Goal: Find contact information: Find contact information

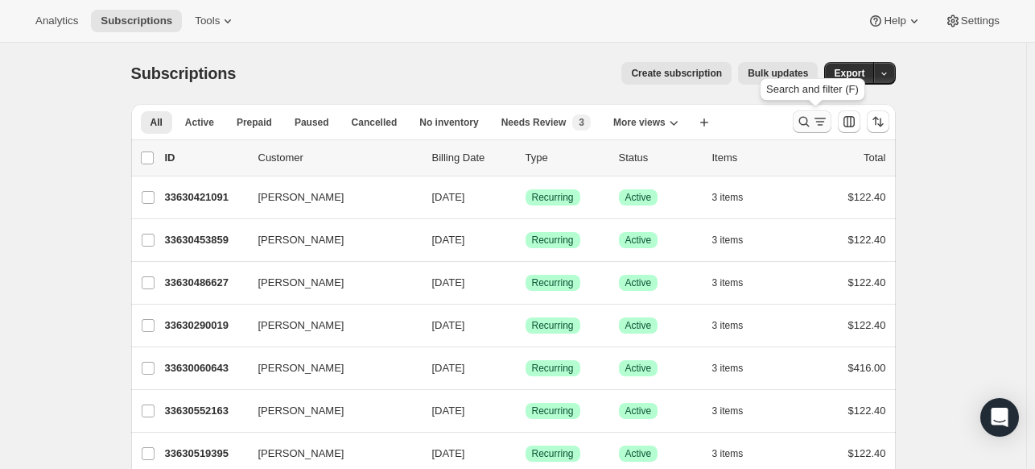
click at [807, 118] on icon "Search and filter results" at bounding box center [804, 122] width 16 height 16
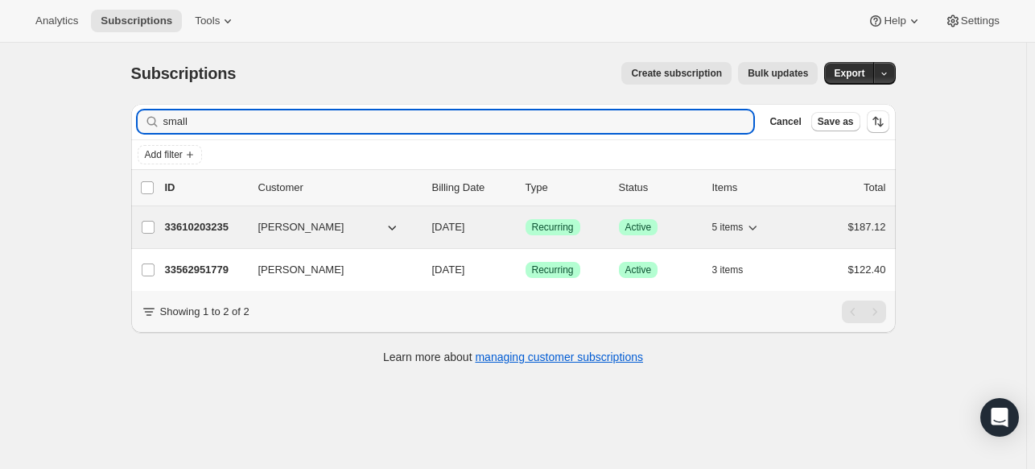
type input "small"
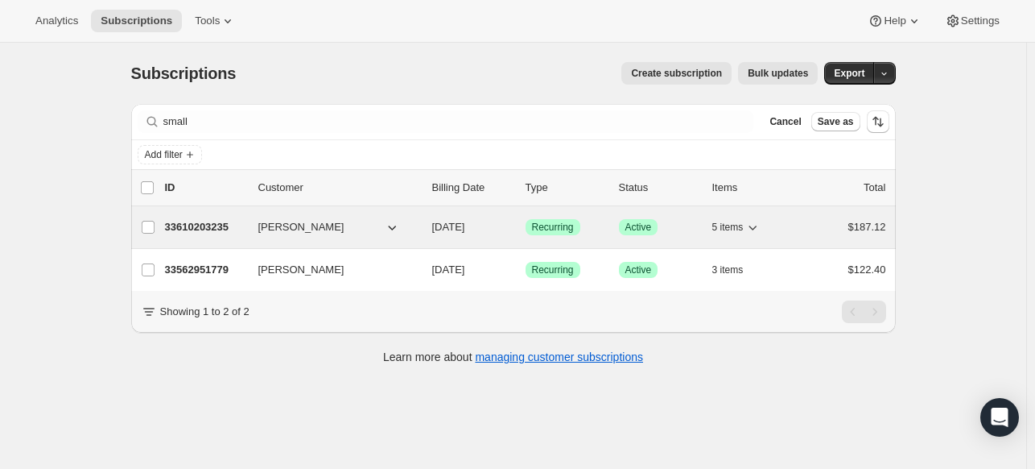
click at [226, 221] on p "33610203235" at bounding box center [205, 227] width 81 height 16
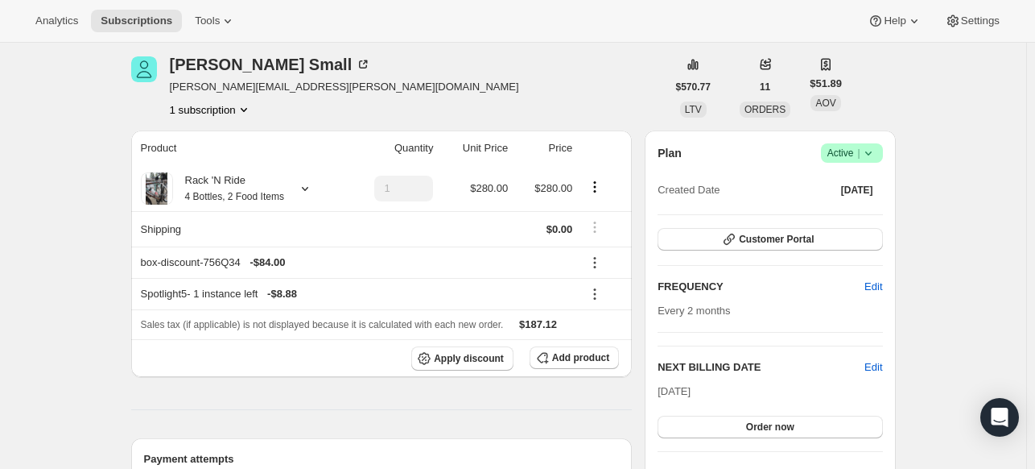
scroll to position [57, 0]
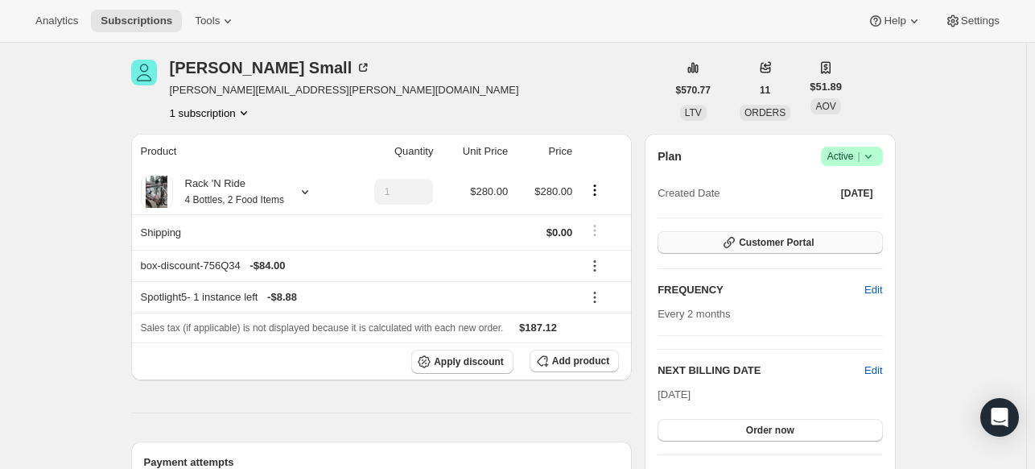
click at [835, 248] on button "Customer Portal" at bounding box center [770, 242] width 225 height 23
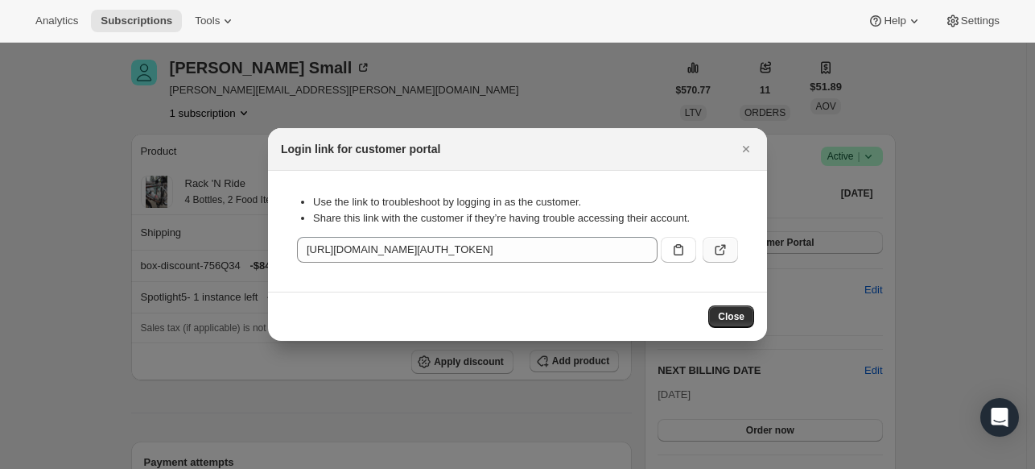
click at [723, 250] on icon ":rc7:" at bounding box center [721, 250] width 16 height 16
click at [744, 139] on button "Close" at bounding box center [746, 149] width 23 height 23
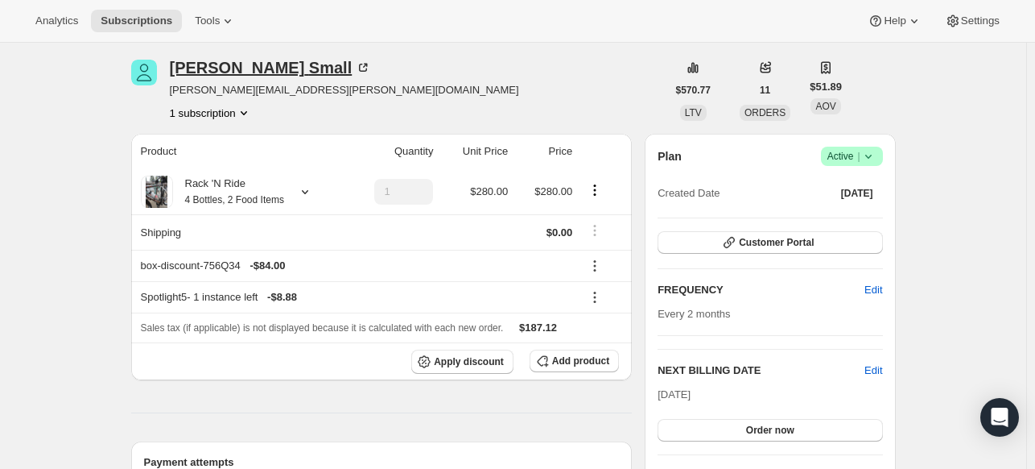
click at [359, 70] on icon at bounding box center [363, 68] width 8 height 8
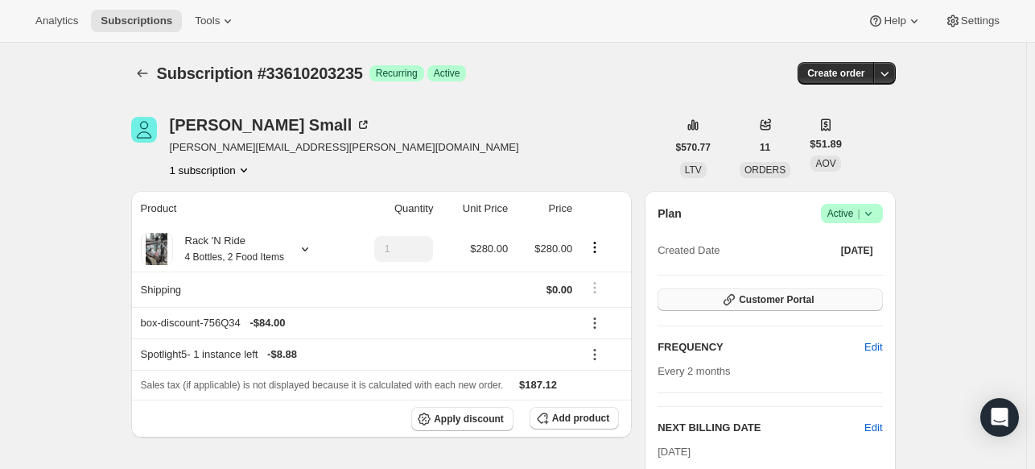
click at [820, 302] on button "Customer Portal" at bounding box center [770, 299] width 225 height 23
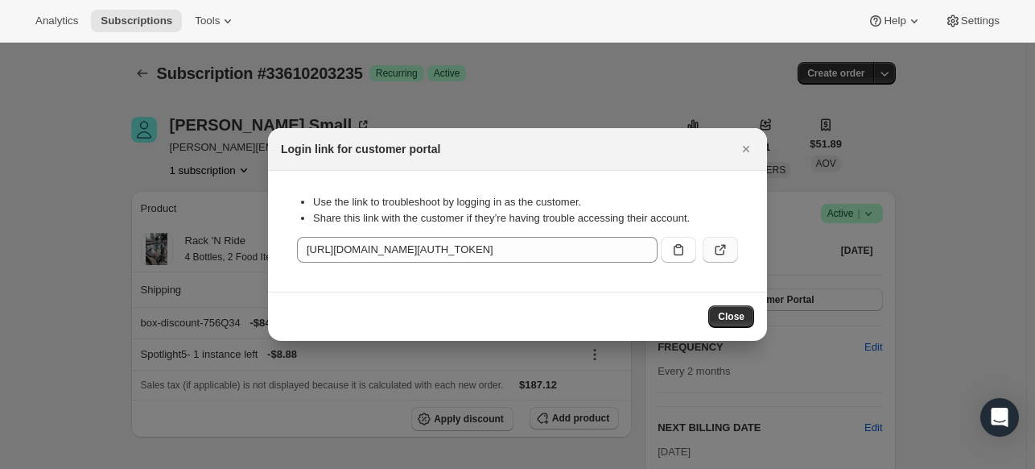
click at [716, 248] on icon ":r1e:" at bounding box center [721, 251] width 10 height 10
click at [742, 313] on span "Close" at bounding box center [731, 316] width 27 height 13
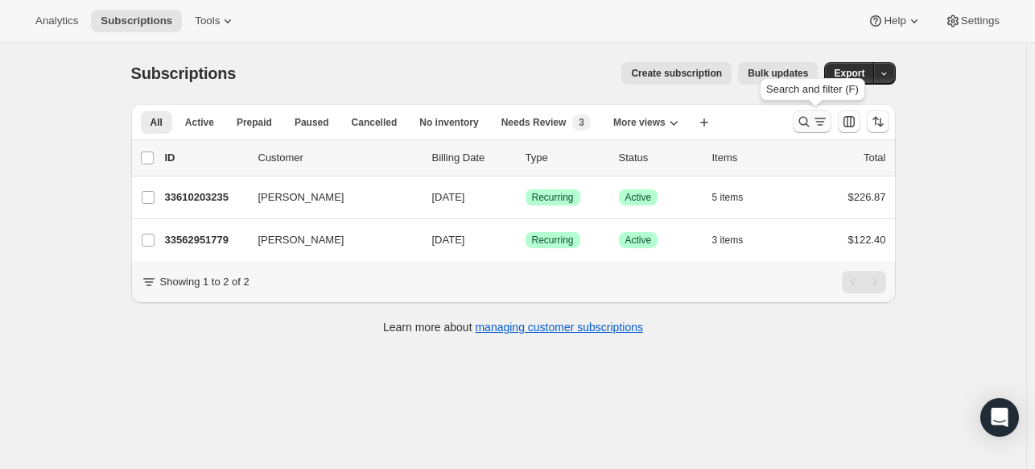
click at [811, 125] on icon "Search and filter results" at bounding box center [804, 122] width 16 height 16
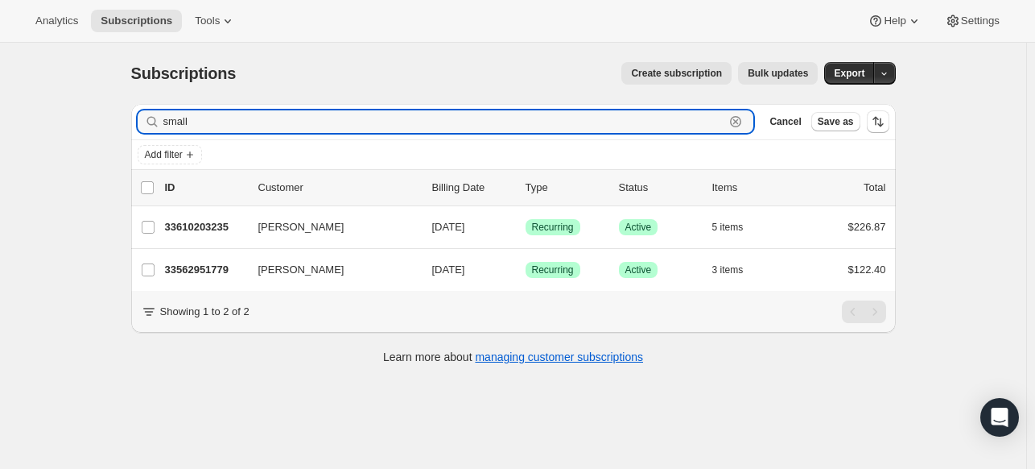
click at [741, 118] on icon "button" at bounding box center [736, 122] width 16 height 16
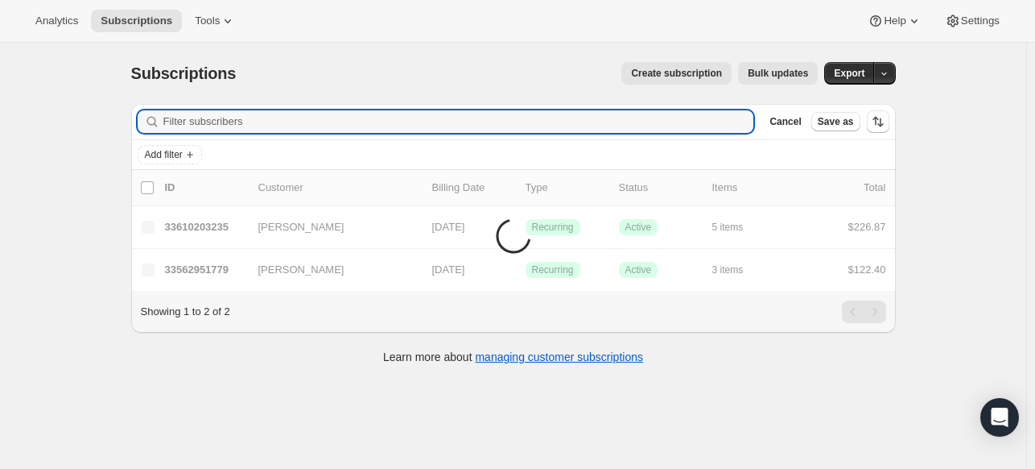
paste input "[EMAIL_ADDRESS][DOMAIN_NAME]"
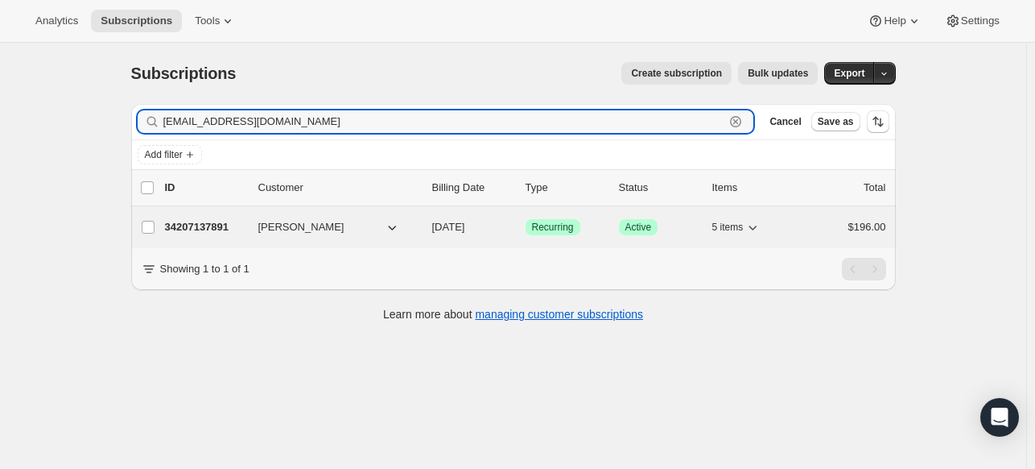
type input "[EMAIL_ADDRESS][DOMAIN_NAME]"
click at [205, 224] on p "34207137891" at bounding box center [205, 227] width 81 height 16
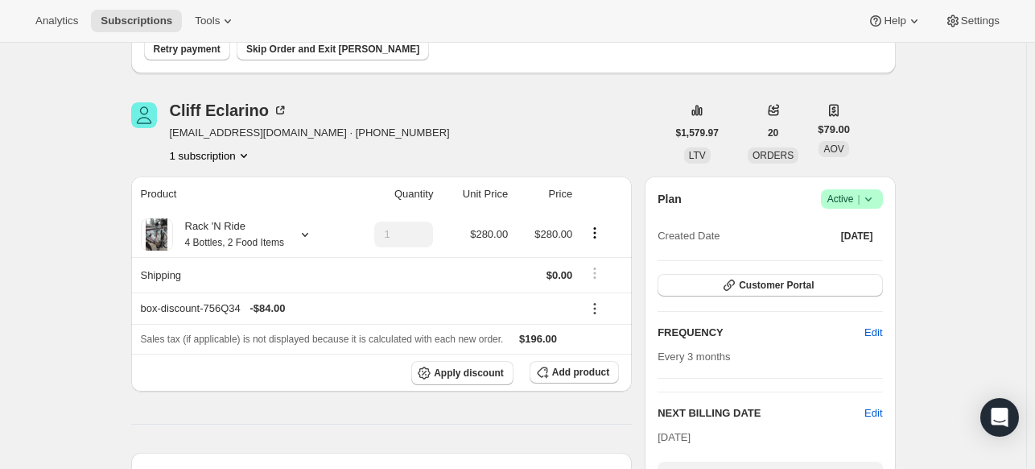
scroll to position [140, 0]
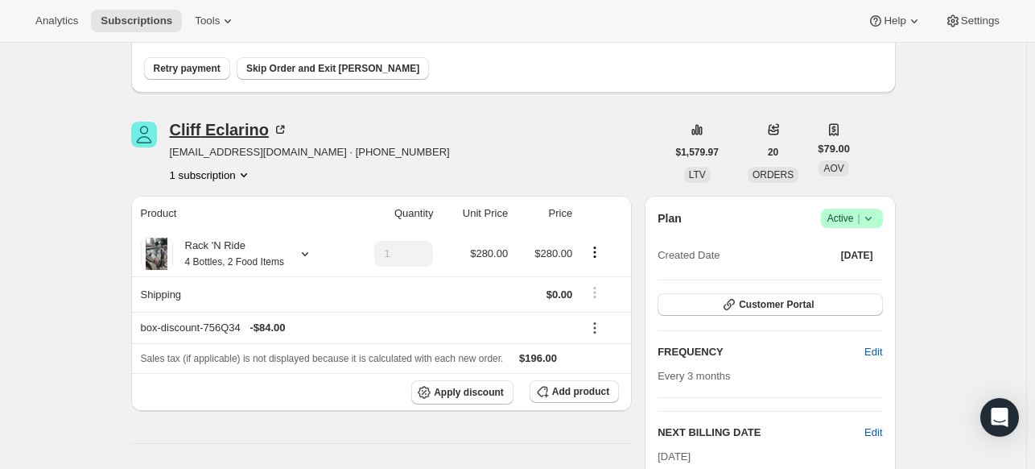
click at [283, 126] on icon at bounding box center [280, 130] width 16 height 16
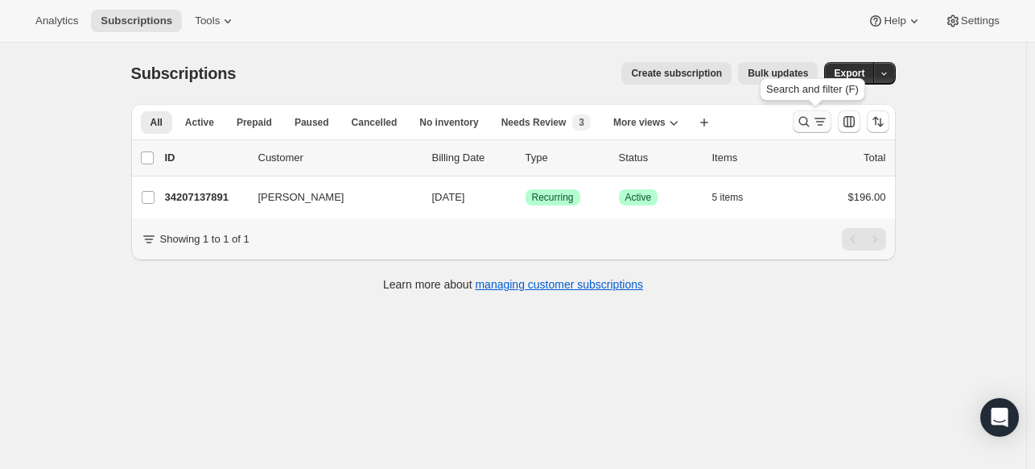
click at [805, 122] on icon "Search and filter results" at bounding box center [804, 122] width 16 height 16
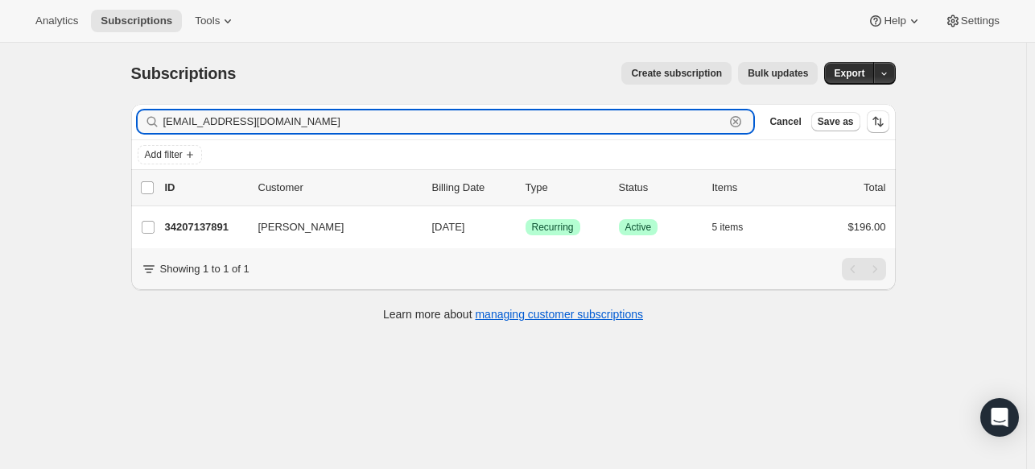
click at [739, 119] on icon "button" at bounding box center [736, 122] width 6 height 6
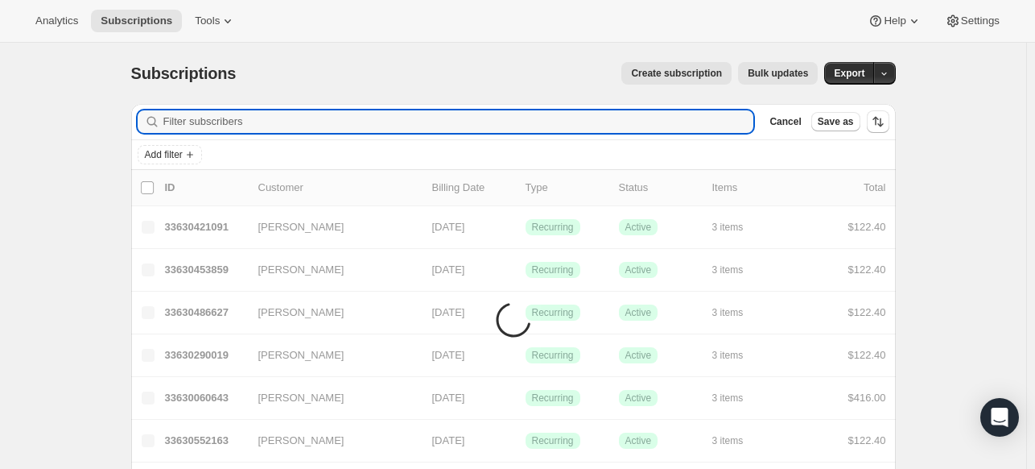
paste input "[EMAIL_ADDRESS][DOMAIN_NAME]"
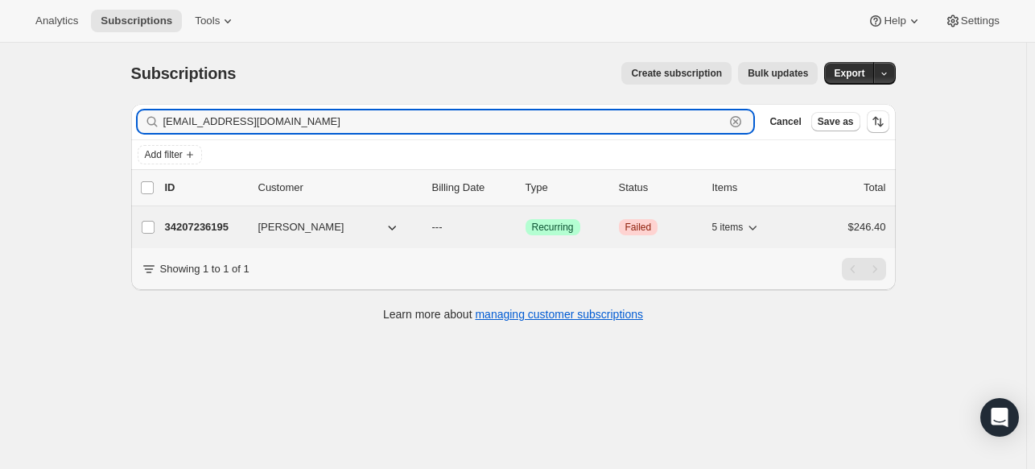
type input "[EMAIL_ADDRESS][DOMAIN_NAME]"
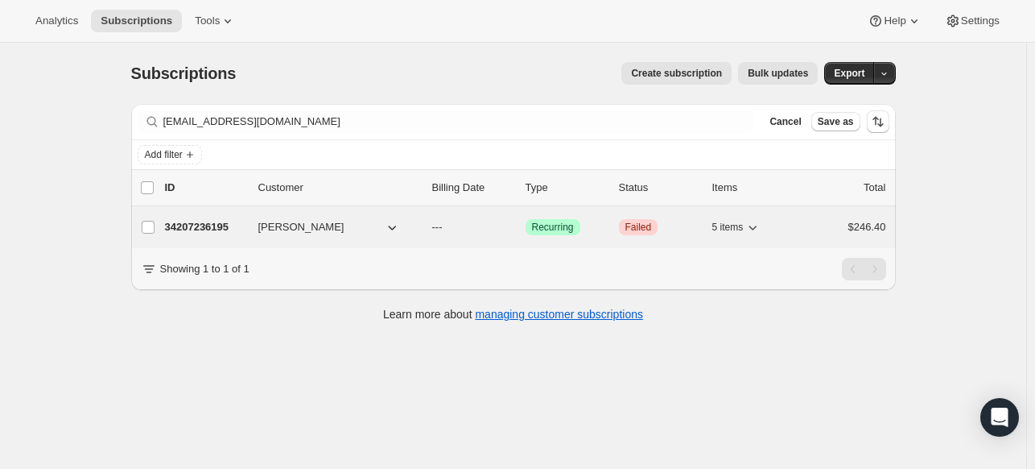
click at [203, 221] on p "34207236195" at bounding box center [205, 227] width 81 height 16
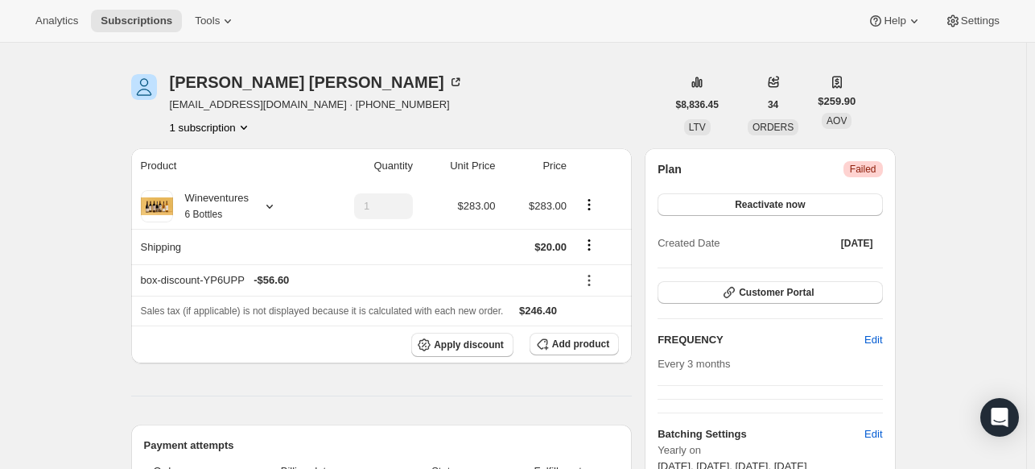
scroll to position [45, 0]
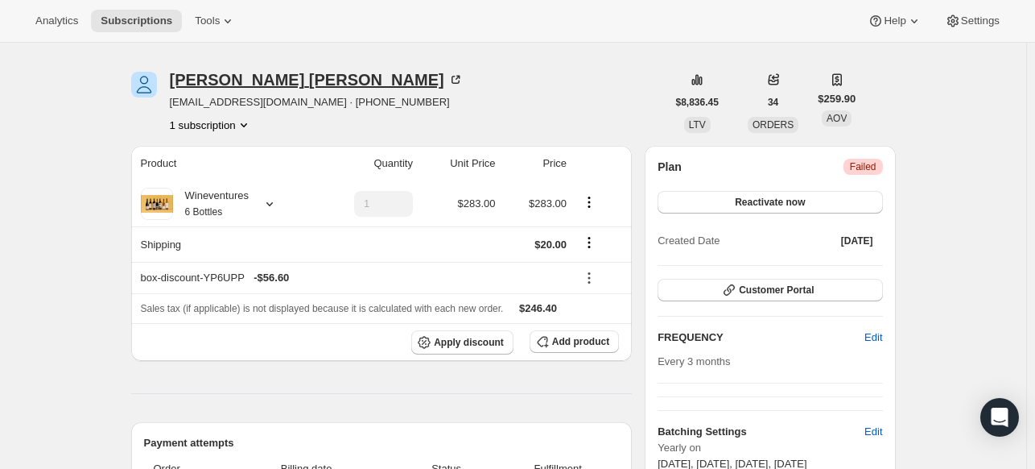
click at [448, 76] on icon at bounding box center [456, 80] width 16 height 16
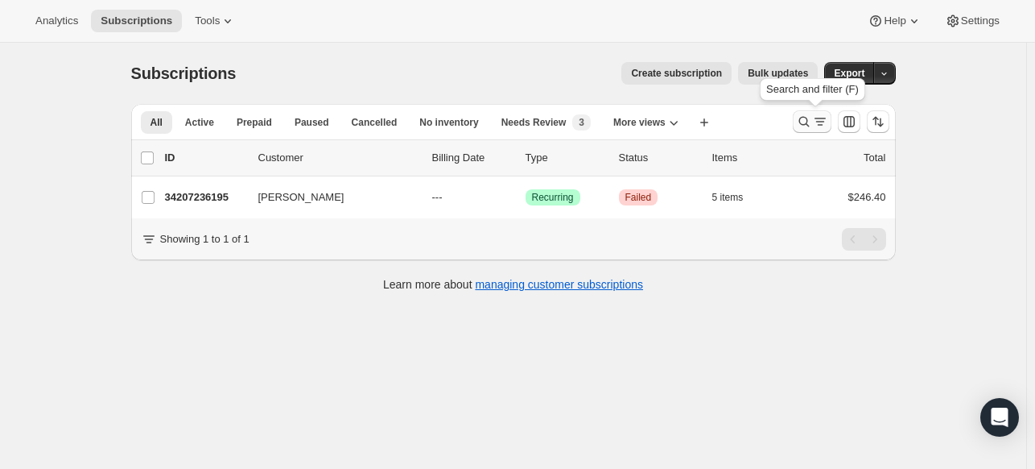
click at [806, 118] on icon "Search and filter results" at bounding box center [804, 122] width 16 height 16
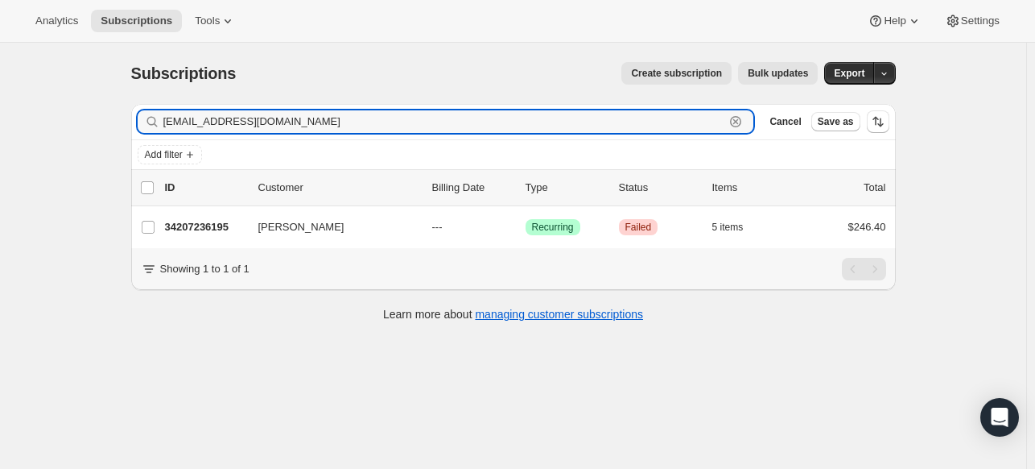
click at [738, 121] on icon "button" at bounding box center [736, 122] width 16 height 16
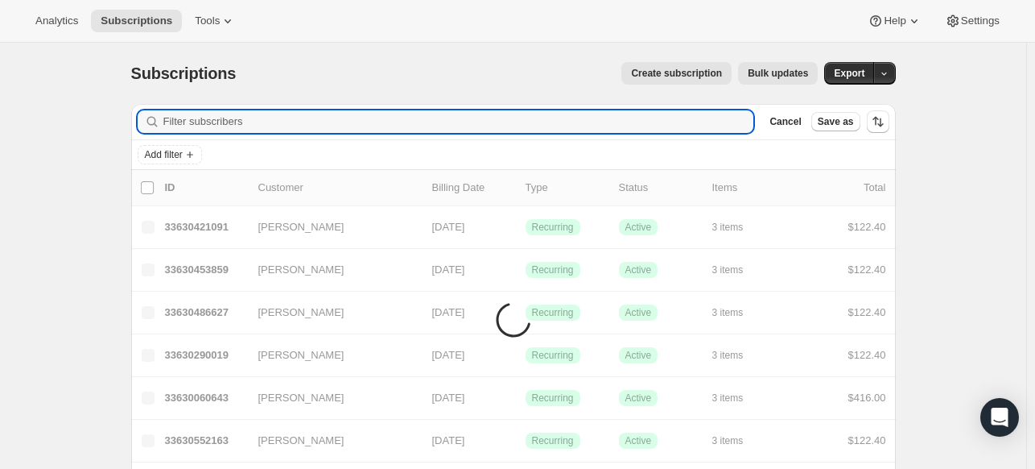
paste input "[EMAIL_ADDRESS][DOMAIN_NAME]"
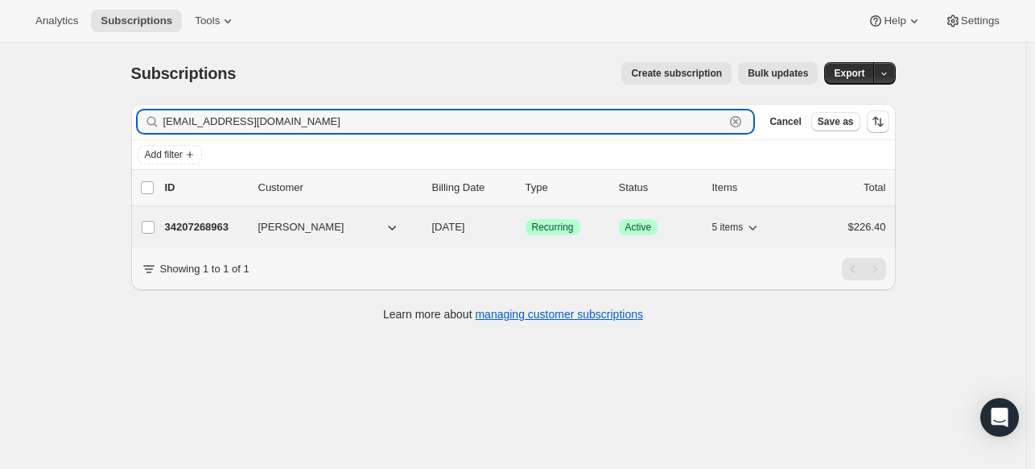
type input "[EMAIL_ADDRESS][DOMAIN_NAME]"
click at [200, 225] on p "34207268963" at bounding box center [205, 227] width 81 height 16
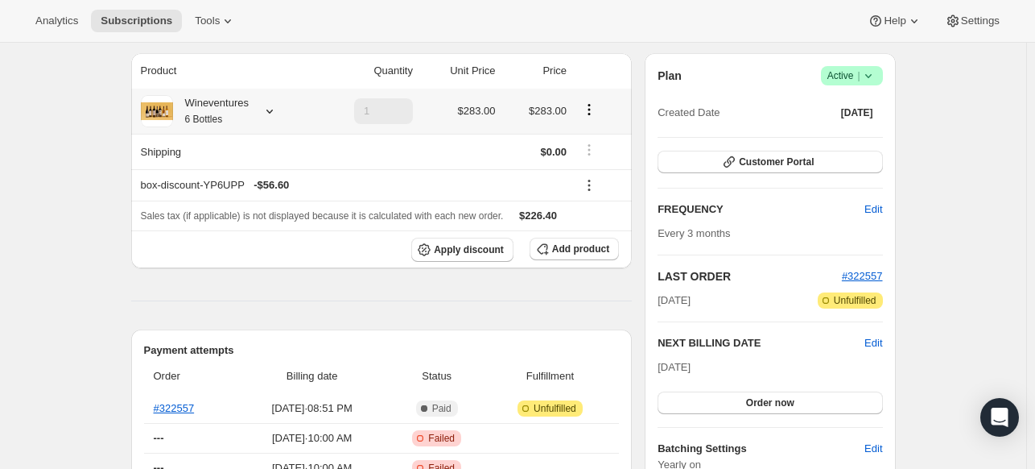
scroll to position [138, 0]
click at [180, 401] on link "#322557" at bounding box center [174, 407] width 41 height 12
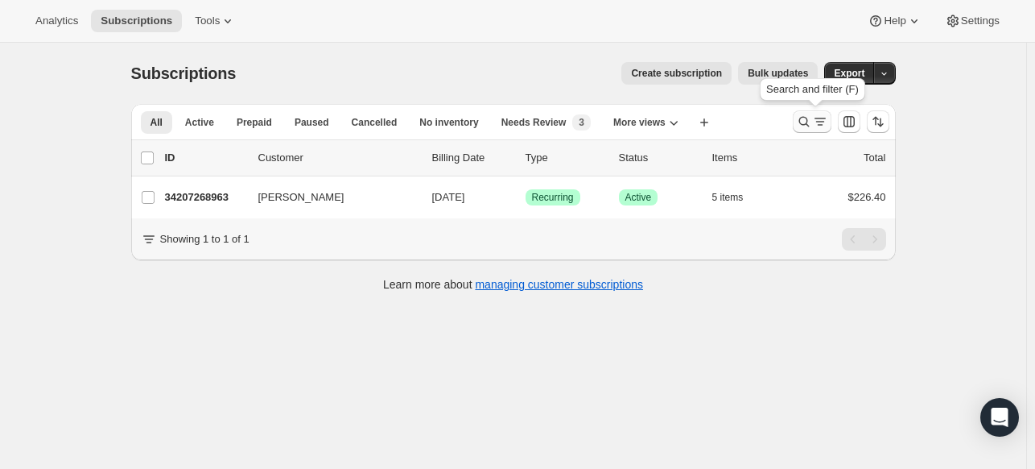
click at [812, 121] on icon "Search and filter results" at bounding box center [804, 122] width 16 height 16
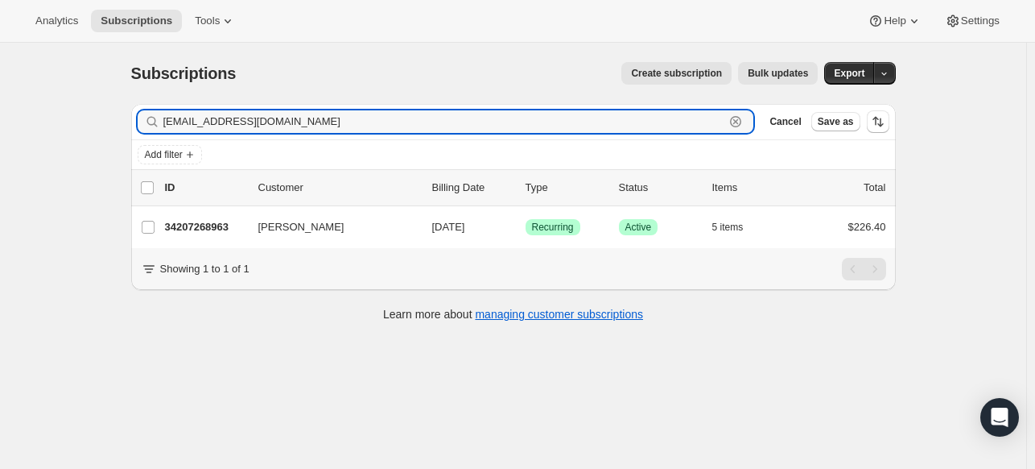
click at [735, 118] on icon "button" at bounding box center [735, 121] width 11 height 11
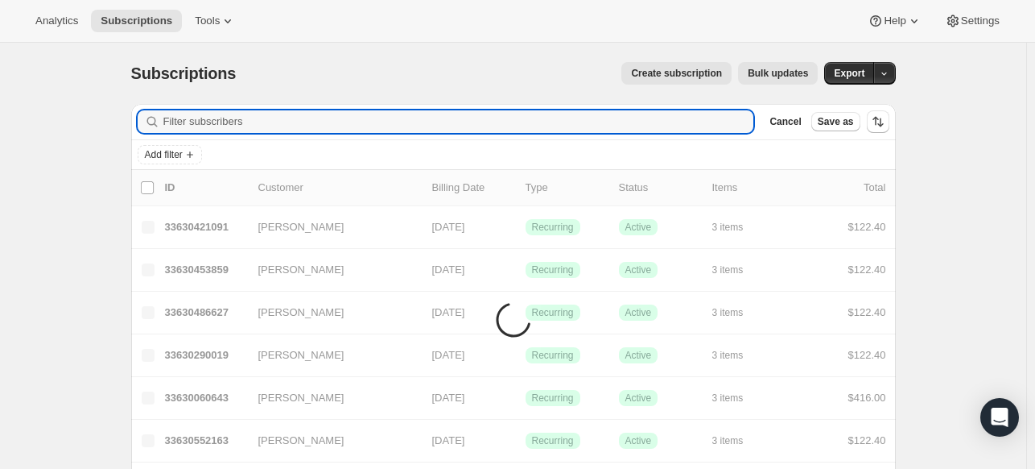
paste input "[PERSON_NAME][EMAIL_ADDRESS][DOMAIN_NAME]"
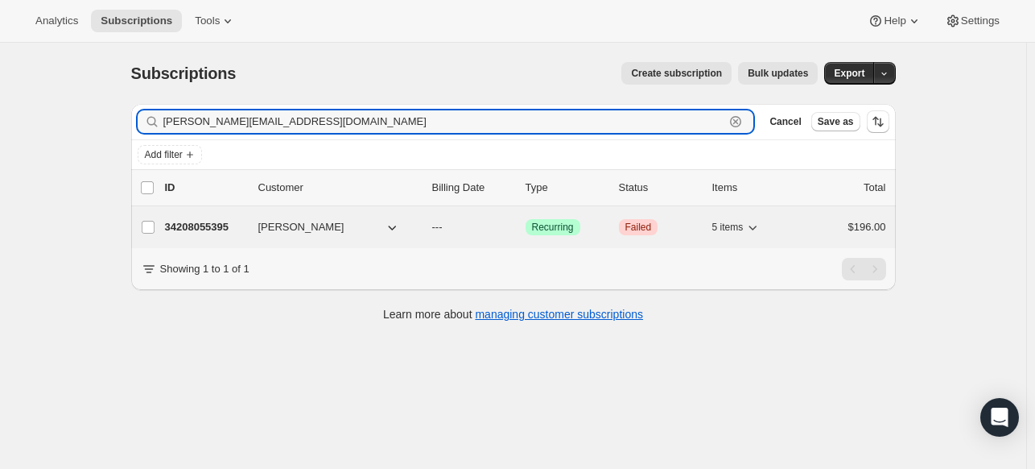
type input "[PERSON_NAME][EMAIL_ADDRESS][DOMAIN_NAME]"
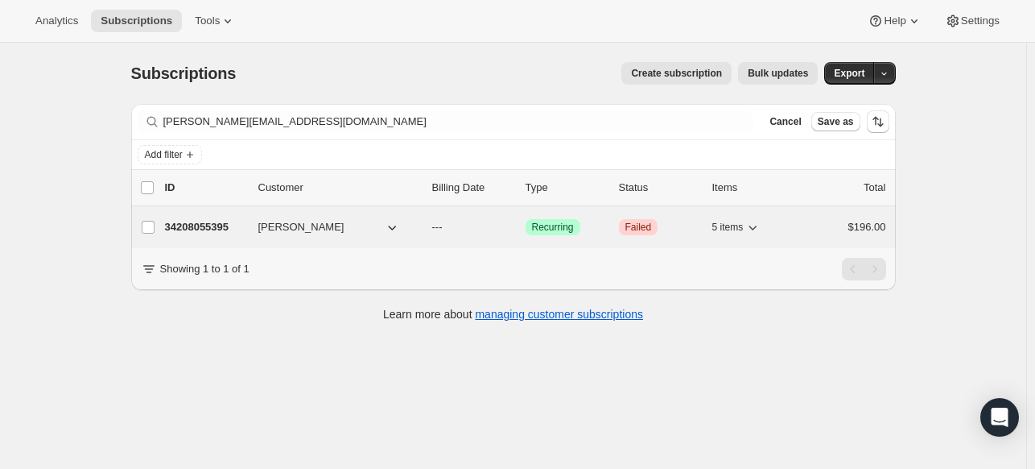
click at [217, 225] on p "34208055395" at bounding box center [205, 227] width 81 height 16
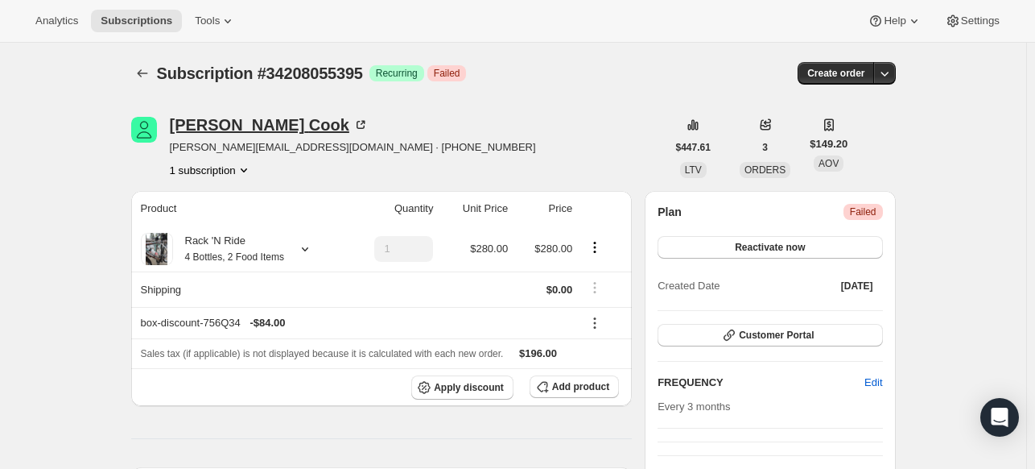
click at [250, 119] on div "[PERSON_NAME]" at bounding box center [269, 125] width 199 height 16
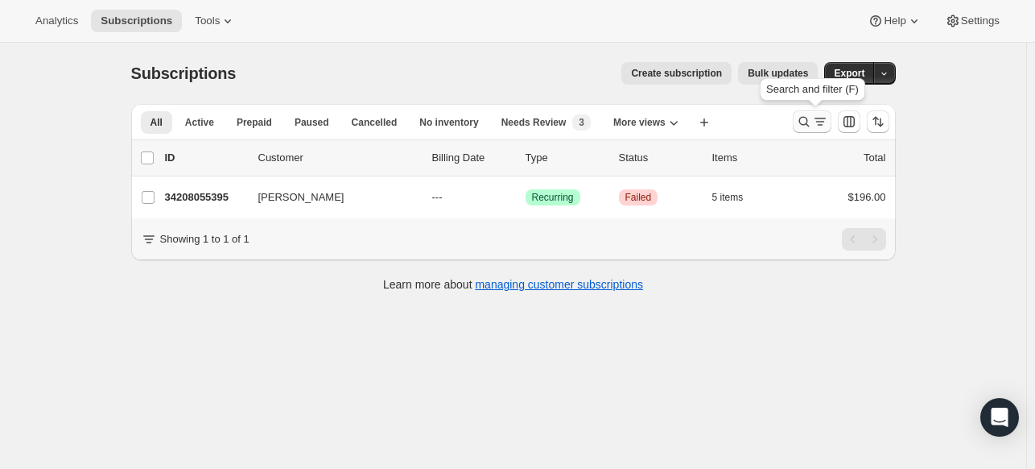
click at [801, 125] on icon "Search and filter results" at bounding box center [804, 122] width 16 height 16
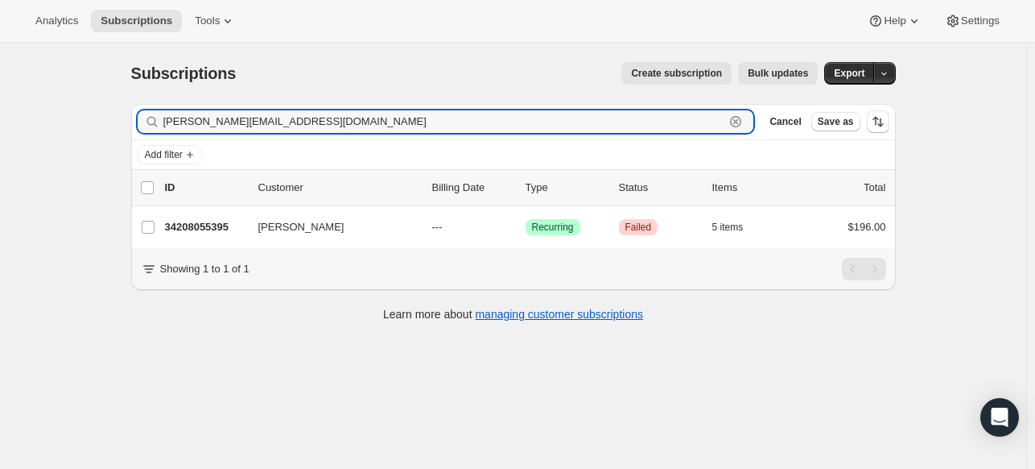
click at [743, 119] on icon "button" at bounding box center [736, 122] width 16 height 16
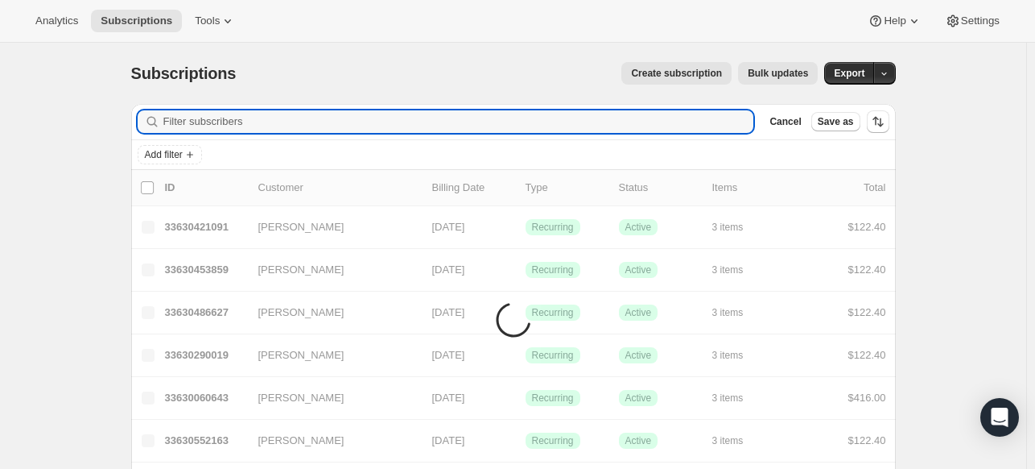
paste input "[PERSON_NAME][EMAIL_ADDRESS][PERSON_NAME][DOMAIN_NAME]"
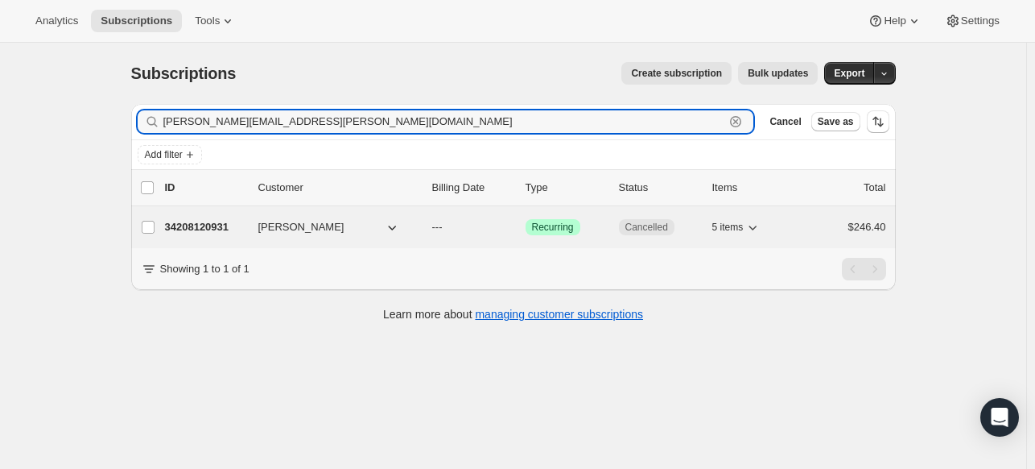
type input "[PERSON_NAME][EMAIL_ADDRESS][PERSON_NAME][DOMAIN_NAME]"
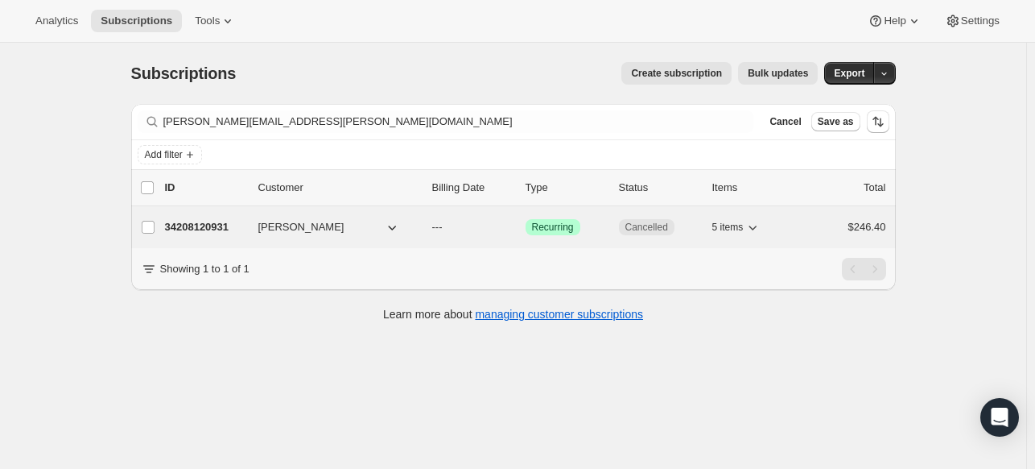
click at [201, 221] on p "34208120931" at bounding box center [205, 227] width 81 height 16
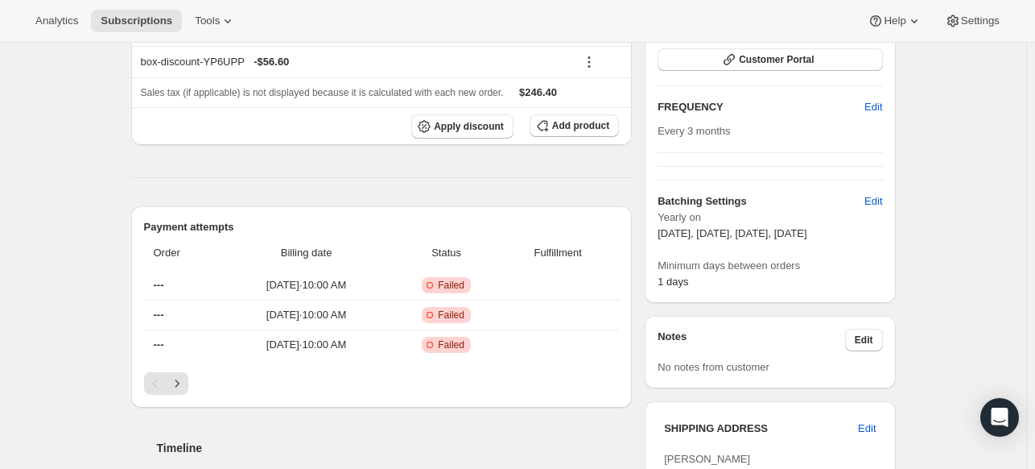
scroll to position [261, 0]
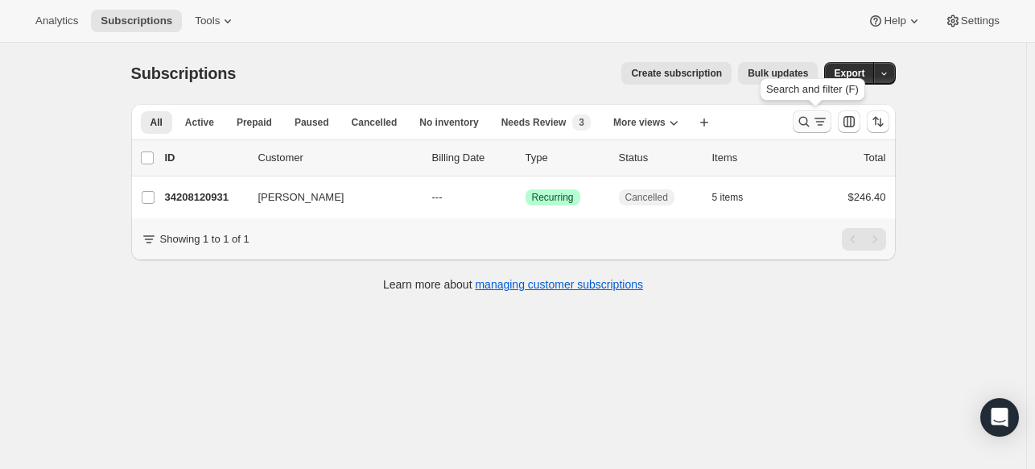
click at [807, 122] on icon "Search and filter results" at bounding box center [804, 122] width 16 height 16
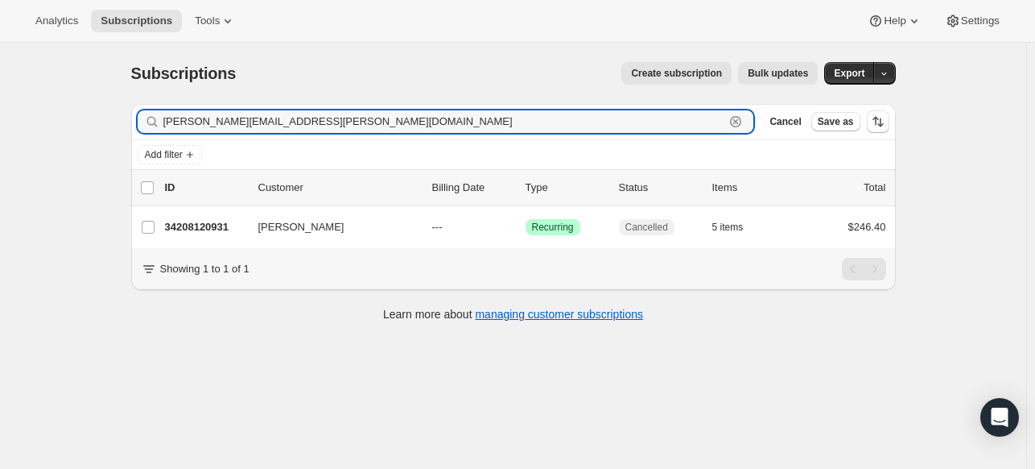
click at [736, 118] on icon "button" at bounding box center [735, 121] width 11 height 11
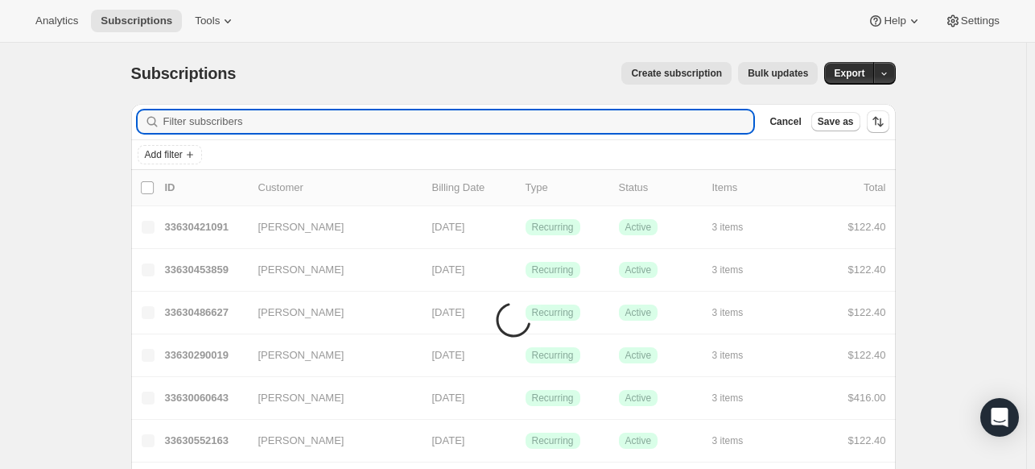
paste input "[EMAIL_ADDRESS][PERSON_NAME][DOMAIN_NAME]"
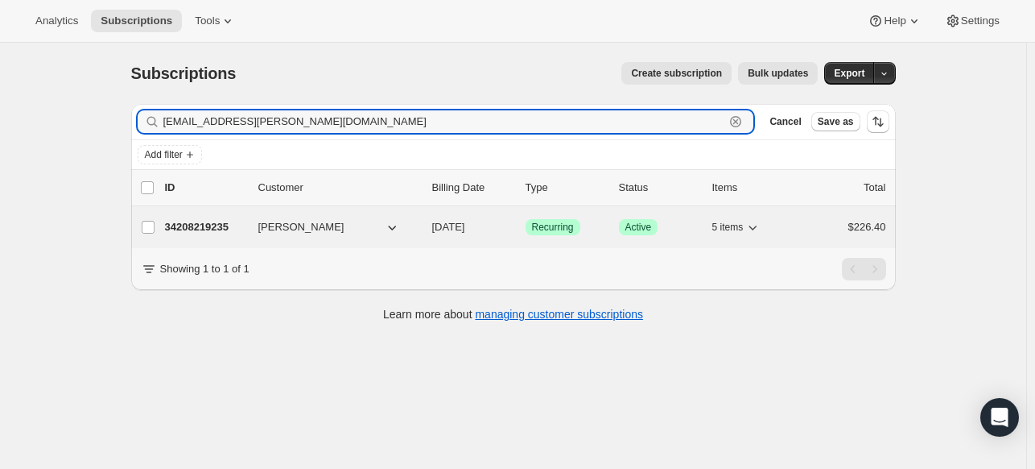
type input "[EMAIL_ADDRESS][PERSON_NAME][DOMAIN_NAME]"
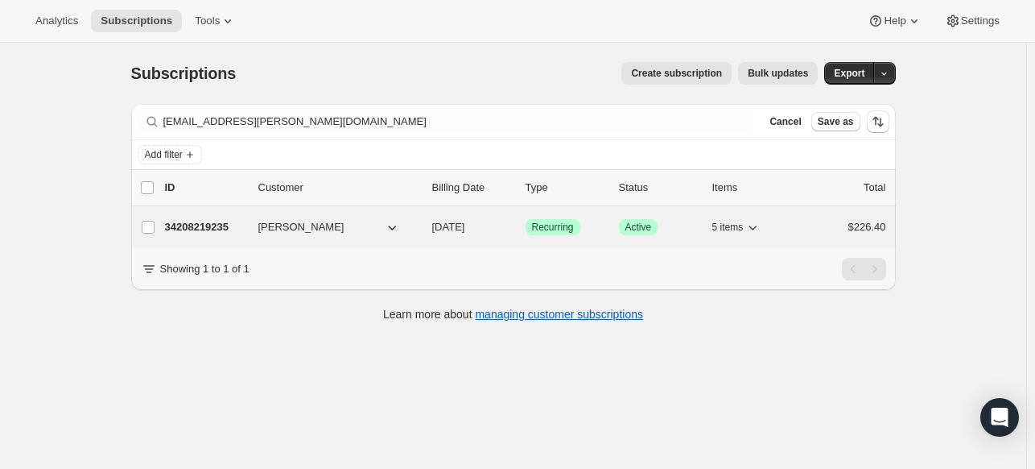
click at [212, 228] on p "34208219235" at bounding box center [205, 227] width 81 height 16
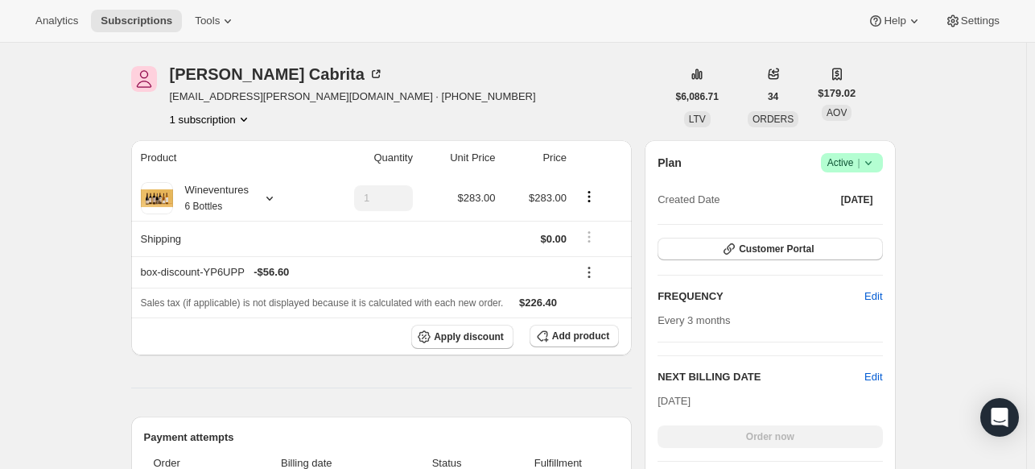
scroll to position [195, 0]
click at [368, 76] on icon at bounding box center [376, 75] width 16 height 16
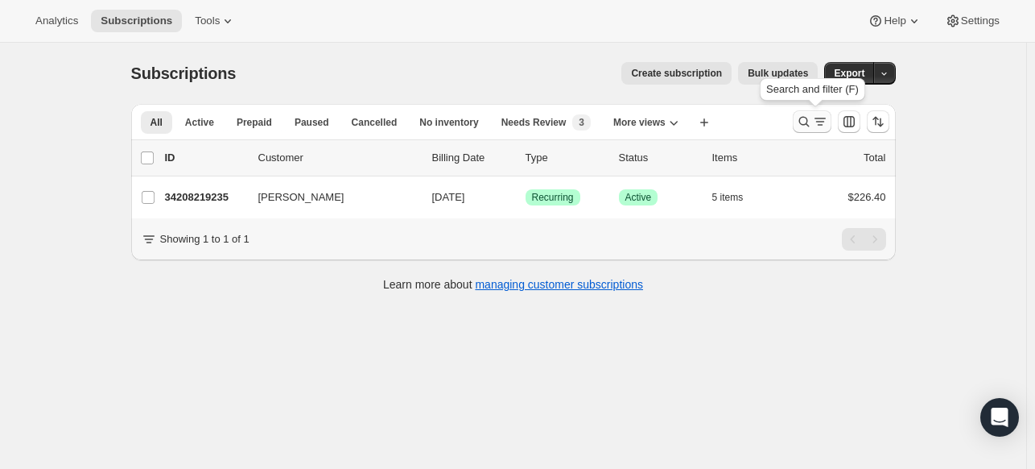
click at [812, 125] on icon "Search and filter results" at bounding box center [804, 122] width 16 height 16
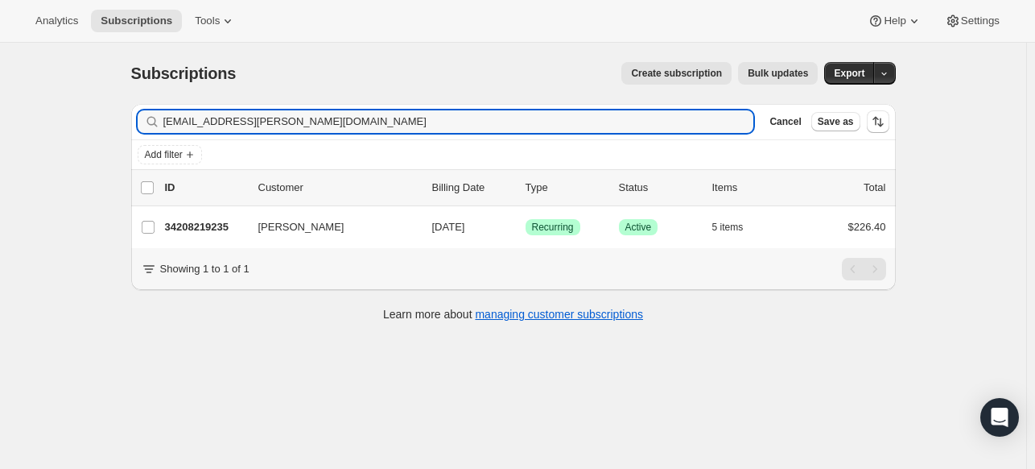
click at [748, 131] on div "[EMAIL_ADDRESS][PERSON_NAME][DOMAIN_NAME] Clear" at bounding box center [446, 121] width 617 height 23
click at [739, 122] on icon "button" at bounding box center [736, 122] width 6 height 6
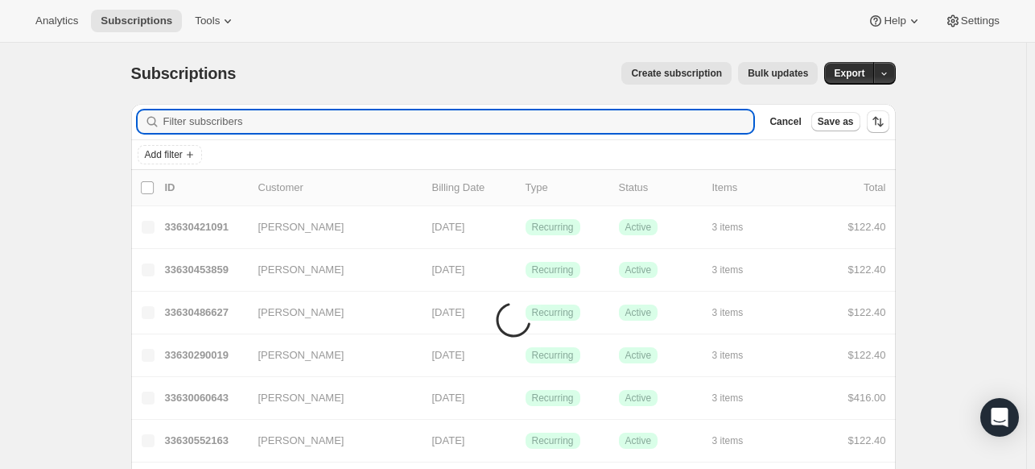
paste input "[EMAIL_ADDRESS][DOMAIN_NAME]"
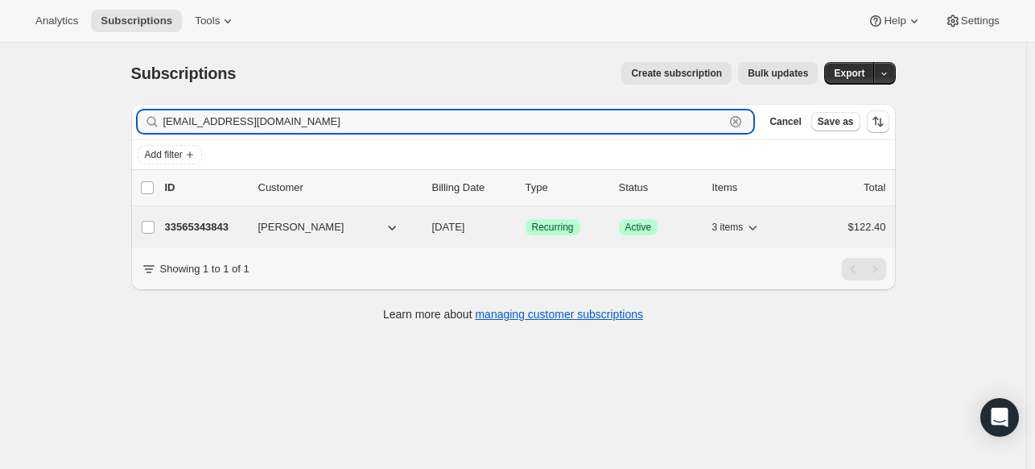
type input "[EMAIL_ADDRESS][DOMAIN_NAME]"
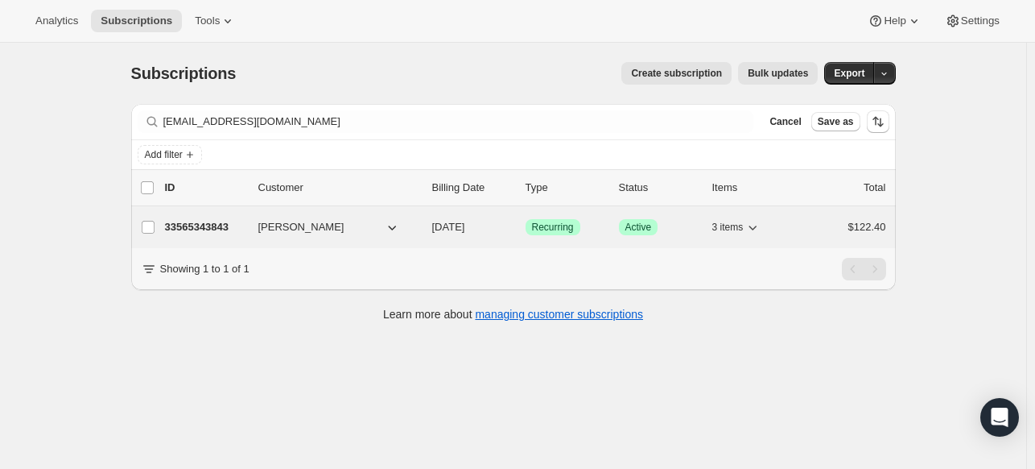
click at [212, 225] on p "33565343843" at bounding box center [205, 227] width 81 height 16
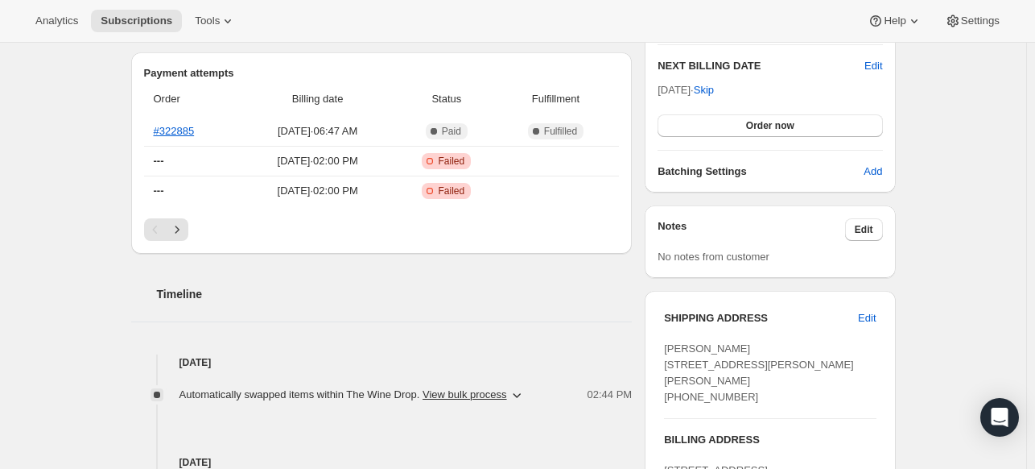
scroll to position [438, 0]
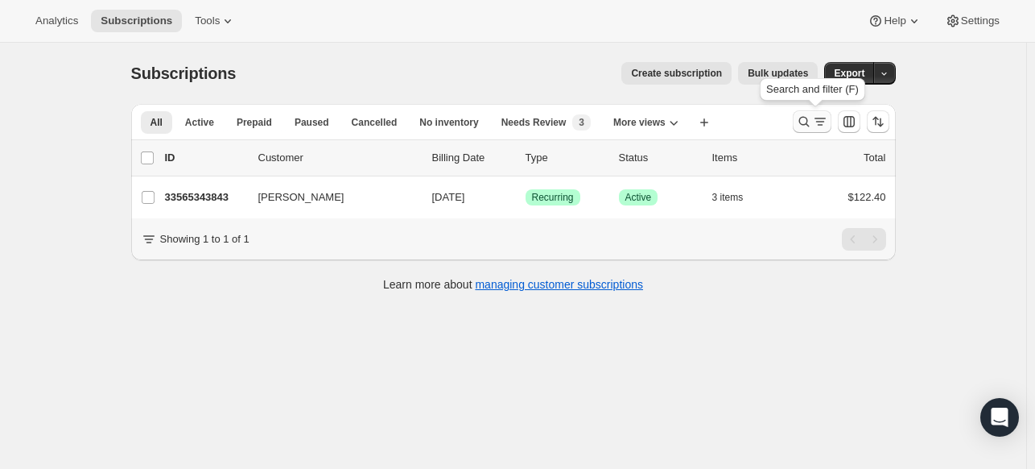
click at [801, 115] on icon "Search and filter results" at bounding box center [804, 122] width 16 height 16
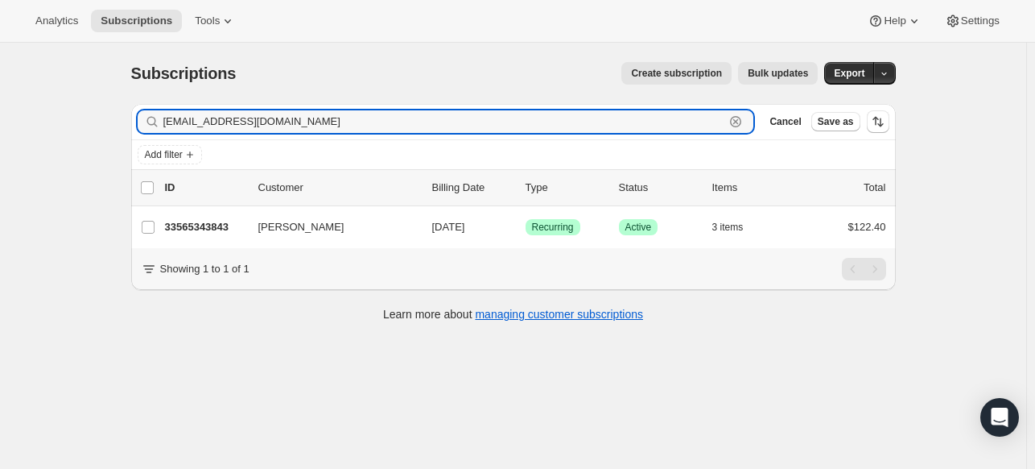
click at [739, 118] on icon "button" at bounding box center [736, 122] width 16 height 16
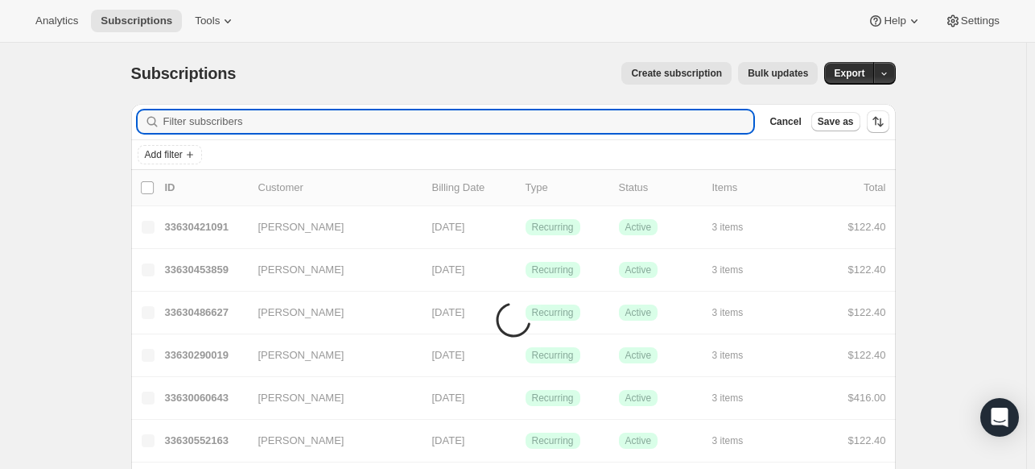
paste input "[EMAIL_ADDRESS][DOMAIN_NAME]"
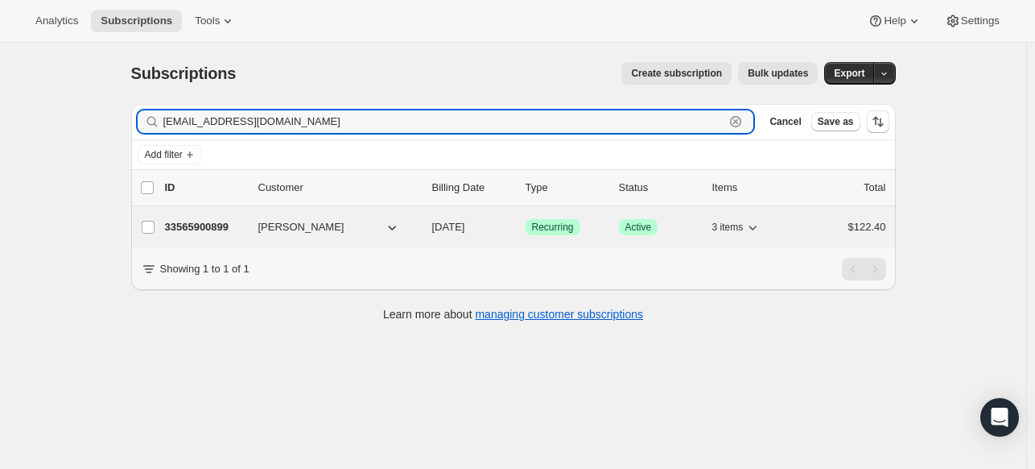
type input "[EMAIL_ADDRESS][DOMAIN_NAME]"
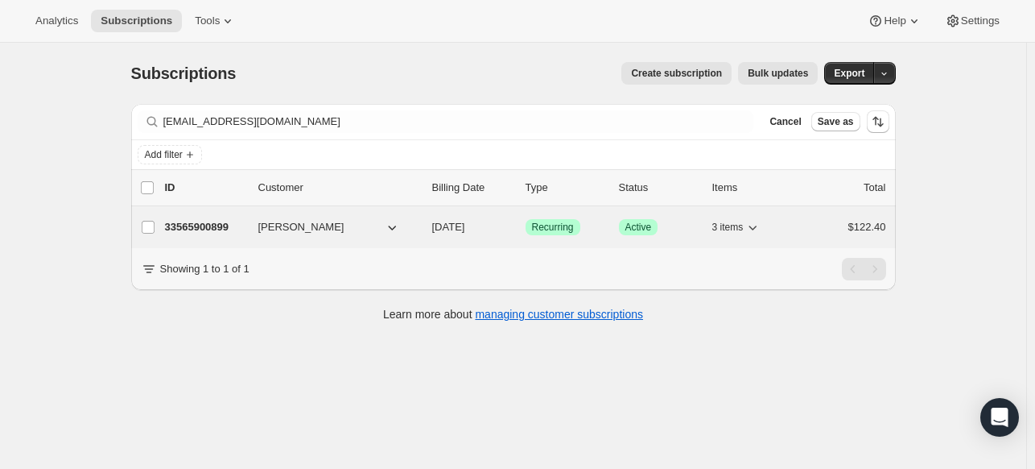
click at [222, 221] on p "33565900899" at bounding box center [205, 227] width 81 height 16
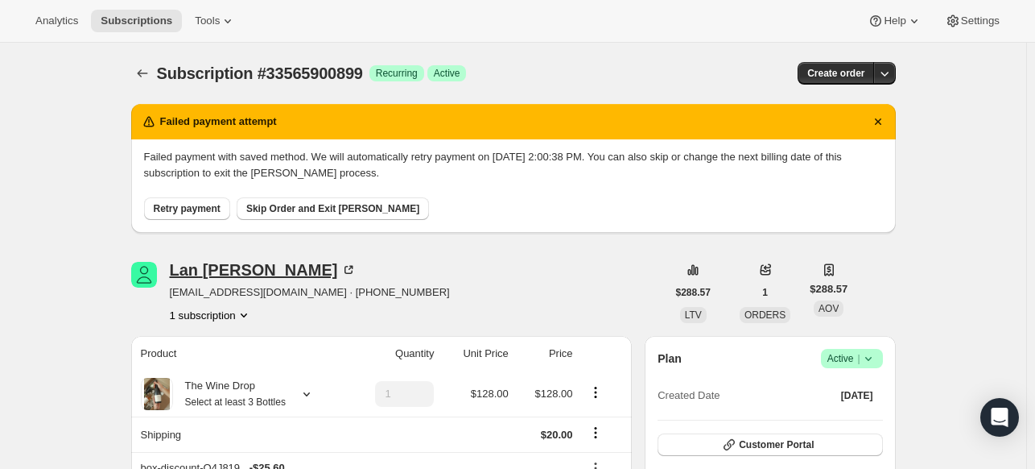
click at [341, 263] on icon at bounding box center [349, 270] width 16 height 16
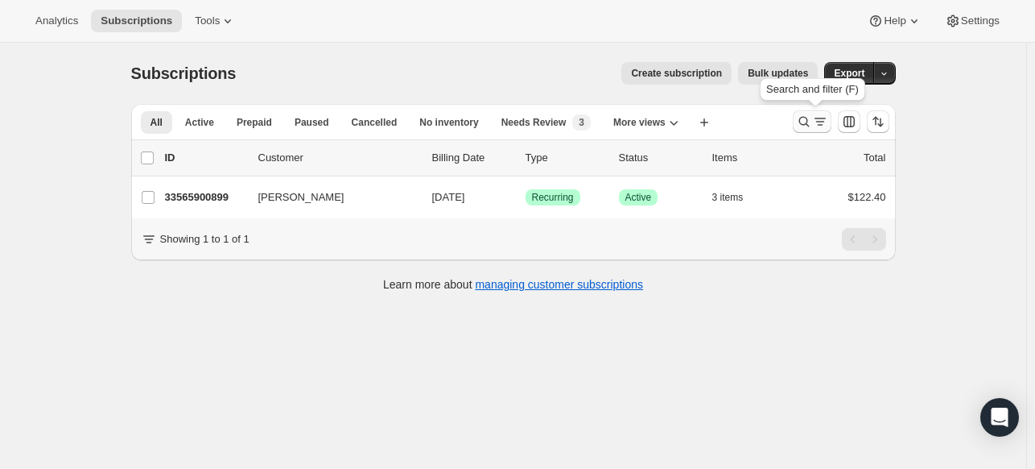
click at [812, 115] on icon "Search and filter results" at bounding box center [804, 122] width 16 height 16
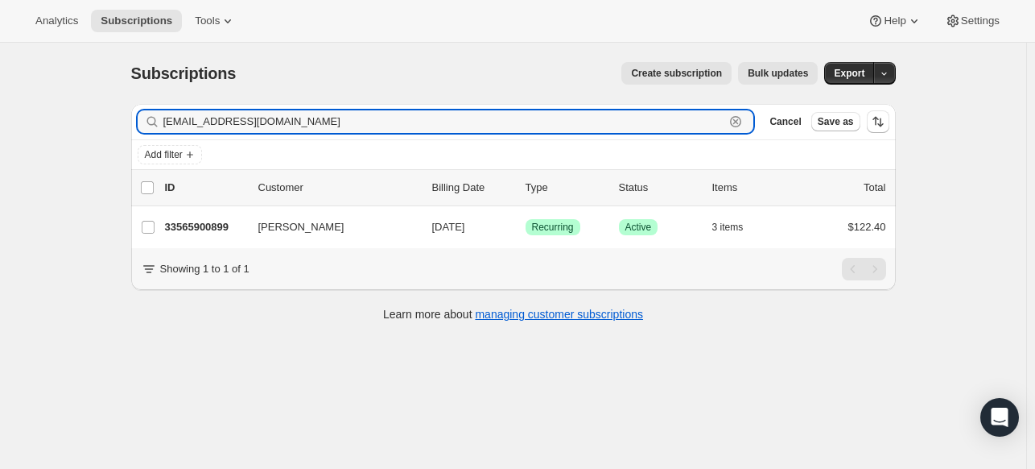
click at [738, 125] on icon "button" at bounding box center [735, 121] width 11 height 11
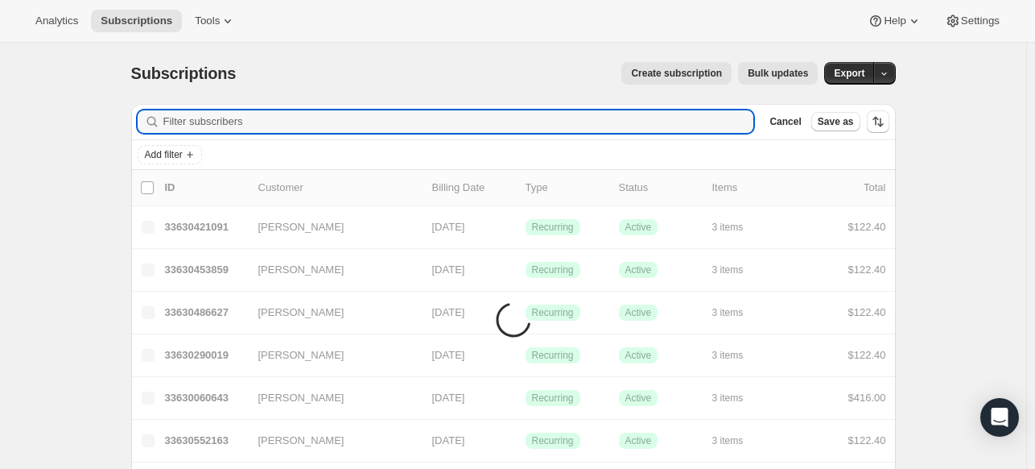
paste input "[EMAIL_ADDRESS][DOMAIN_NAME]"
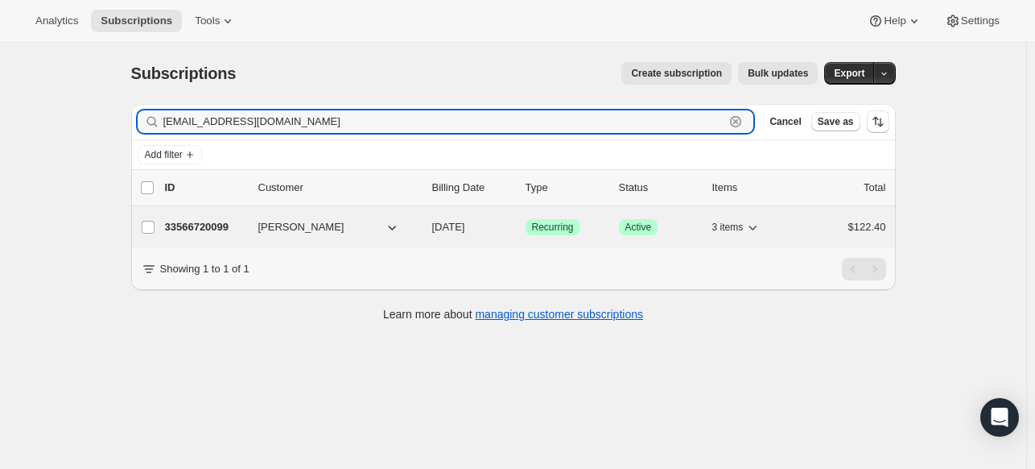
type input "[EMAIL_ADDRESS][DOMAIN_NAME]"
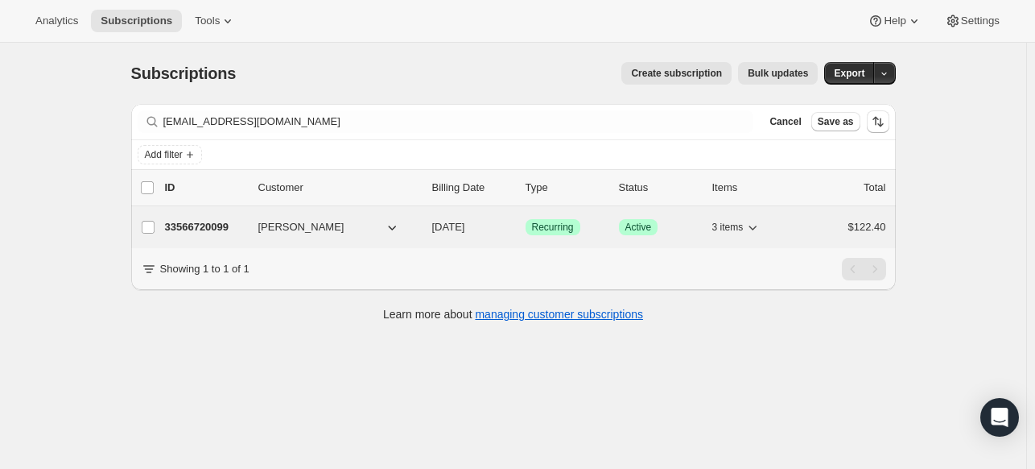
click at [211, 228] on p "33566720099" at bounding box center [205, 227] width 81 height 16
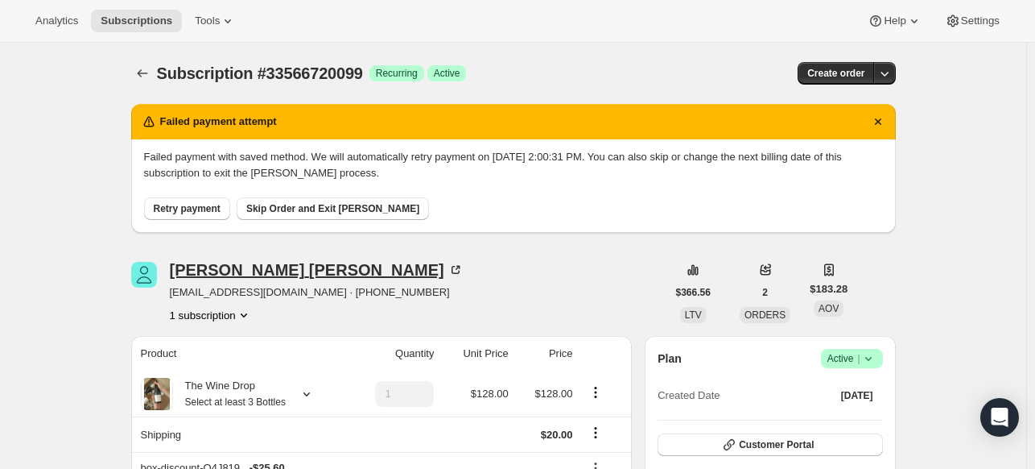
click at [448, 273] on icon at bounding box center [456, 270] width 16 height 16
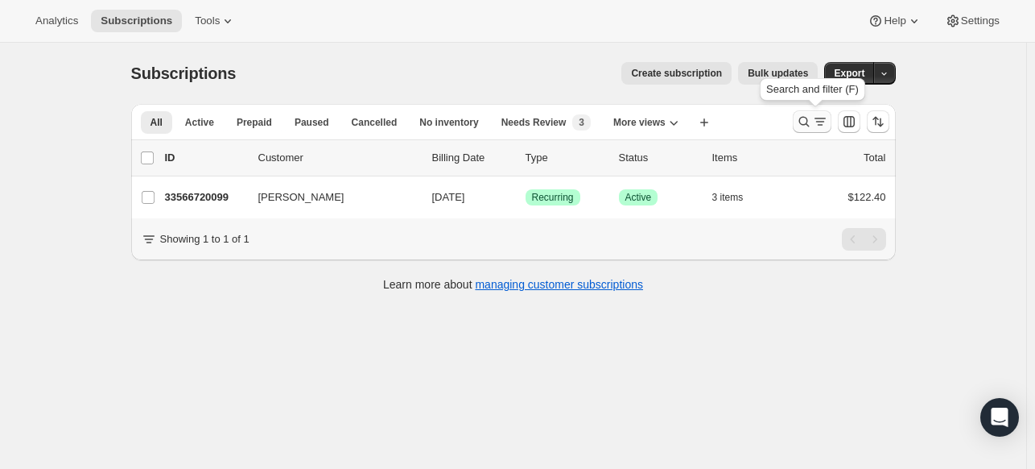
click at [808, 122] on icon "Search and filter results" at bounding box center [804, 122] width 16 height 16
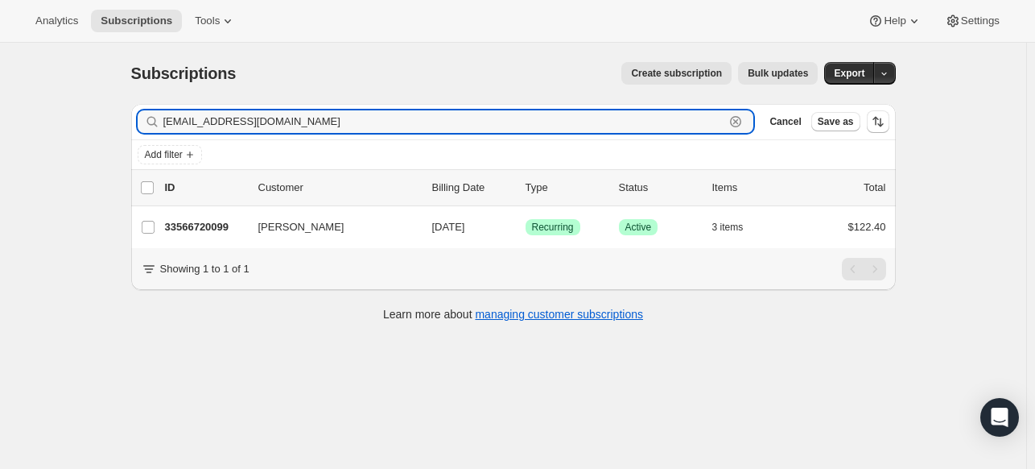
click at [738, 120] on icon "button" at bounding box center [736, 122] width 6 height 6
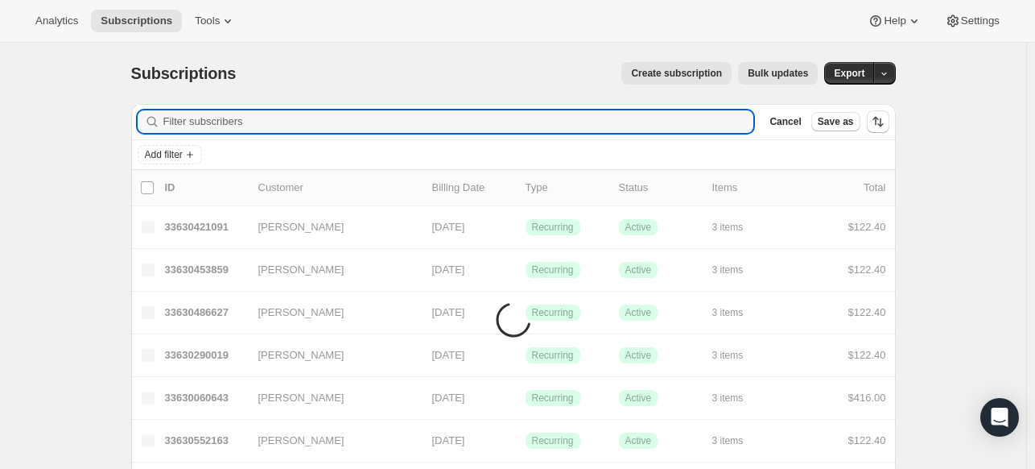
paste input "[EMAIL_ADDRESS][DOMAIN_NAME]"
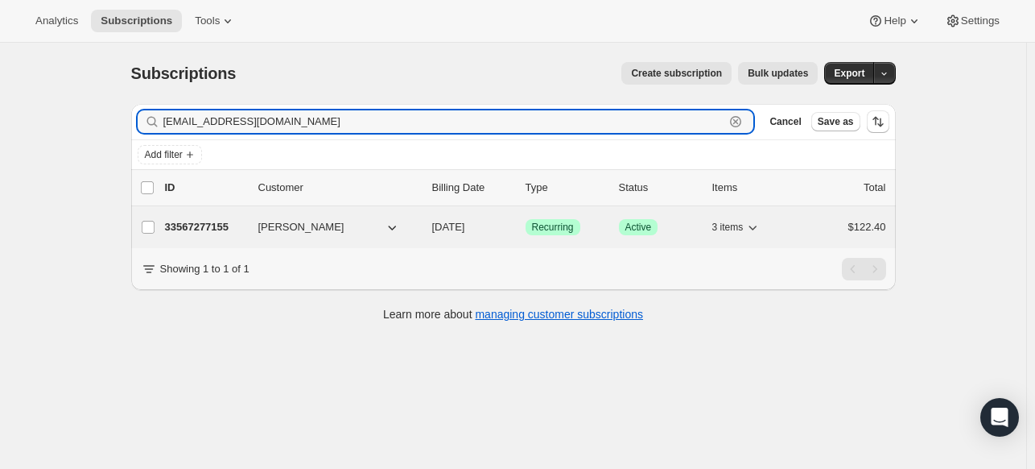
type input "[EMAIL_ADDRESS][DOMAIN_NAME]"
click at [201, 224] on p "33567277155" at bounding box center [205, 227] width 81 height 16
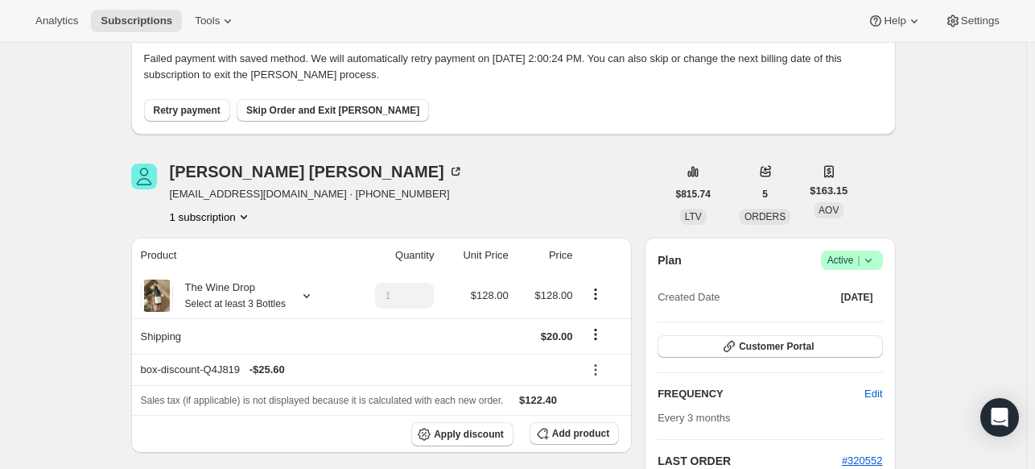
scroll to position [99, 0]
click at [456, 167] on icon at bounding box center [458, 169] width 5 height 5
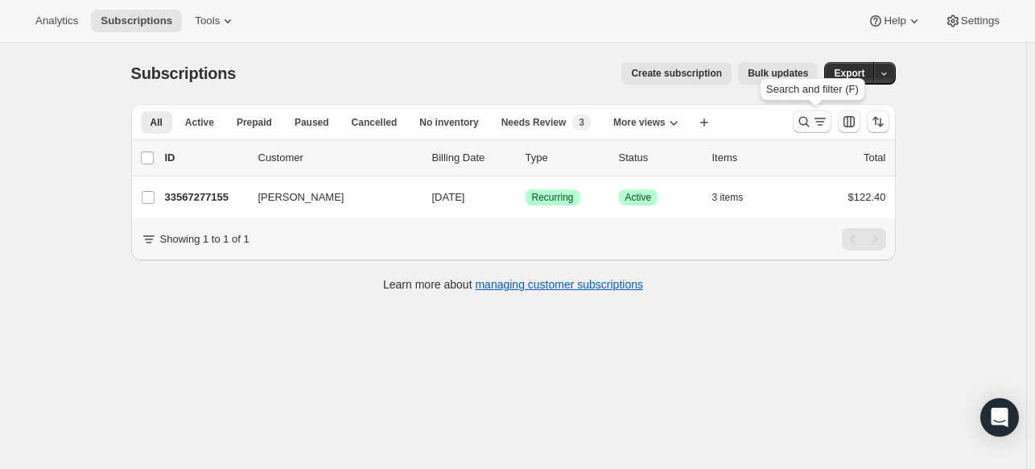
click at [808, 122] on icon "Search and filter results" at bounding box center [804, 122] width 16 height 16
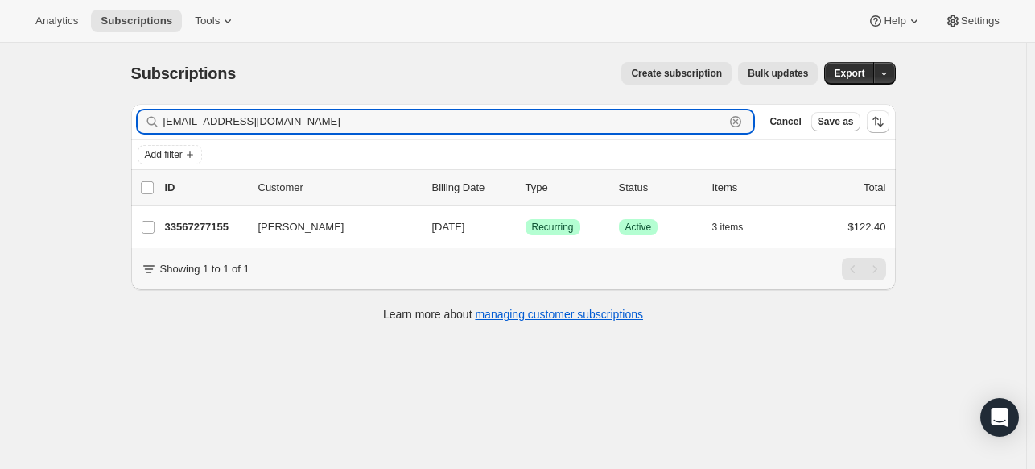
click at [743, 119] on icon "button" at bounding box center [736, 122] width 16 height 16
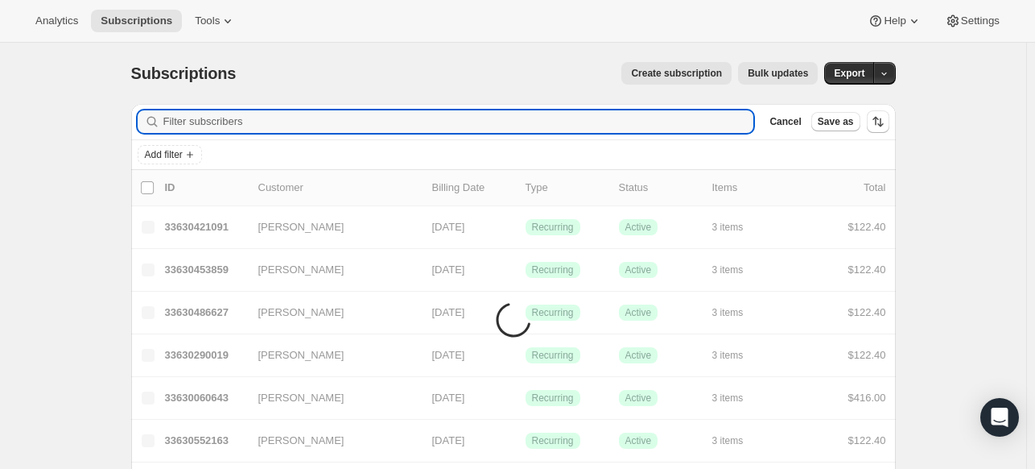
paste input "[EMAIL_ADDRESS][DOMAIN_NAME]"
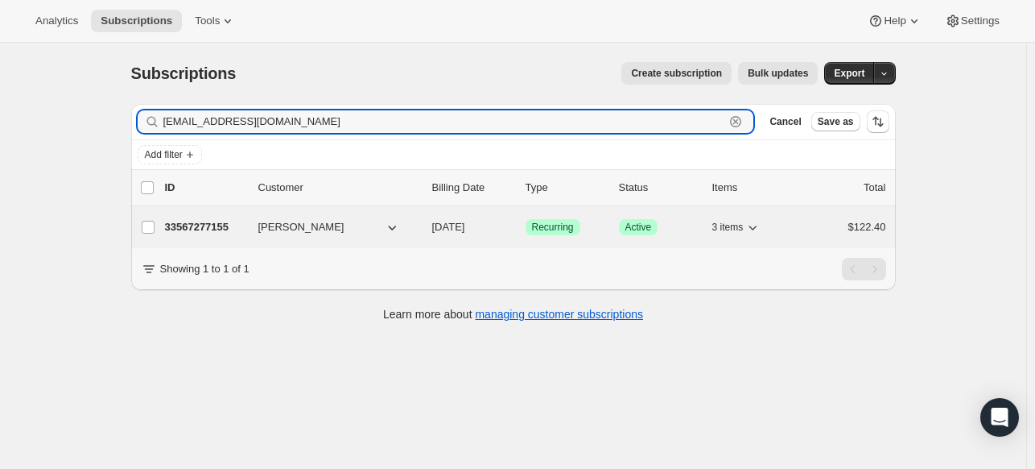
type input "[EMAIL_ADDRESS][DOMAIN_NAME]"
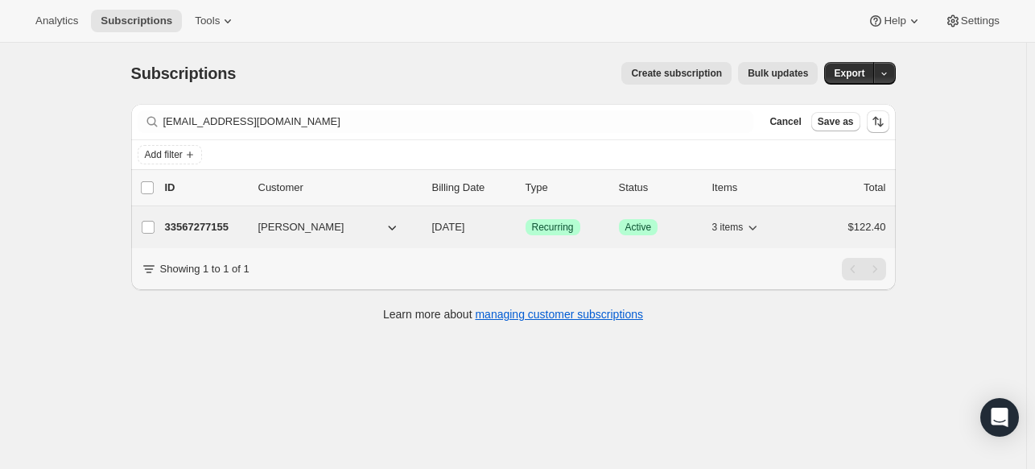
click at [201, 224] on p "33567277155" at bounding box center [205, 227] width 81 height 16
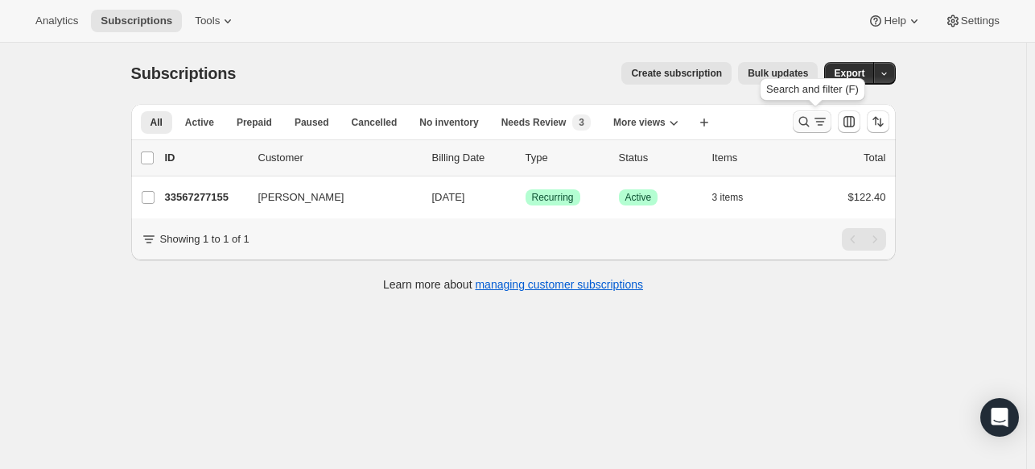
click at [805, 121] on icon "Search and filter results" at bounding box center [804, 122] width 16 height 16
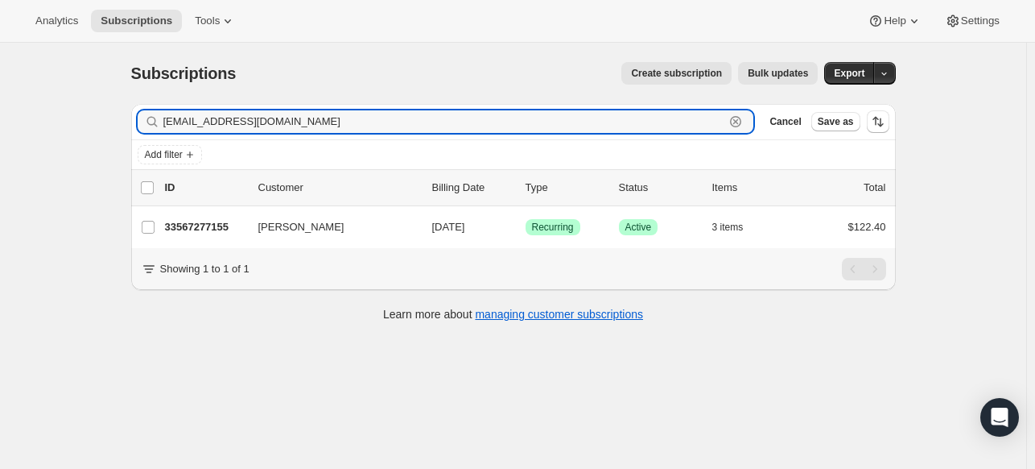
click at [736, 120] on icon "button" at bounding box center [736, 122] width 16 height 16
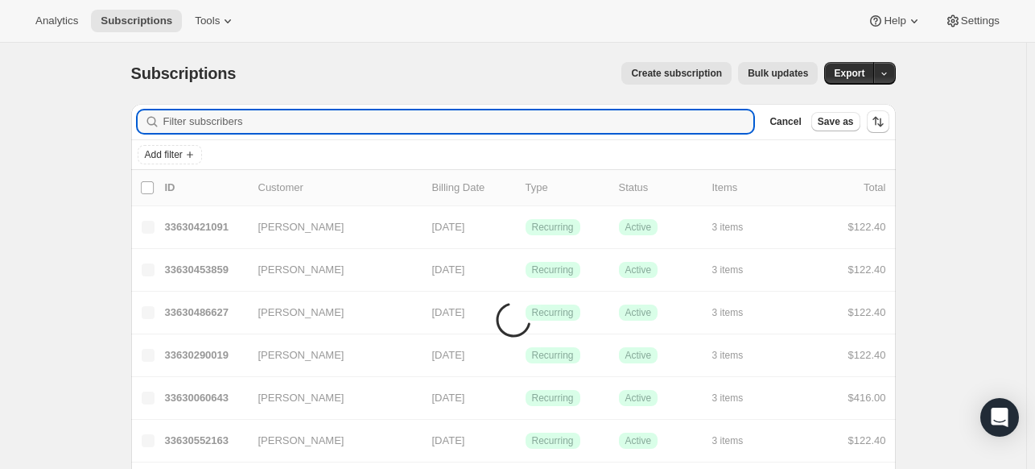
paste input "[EMAIL_ADDRESS][DOMAIN_NAME]"
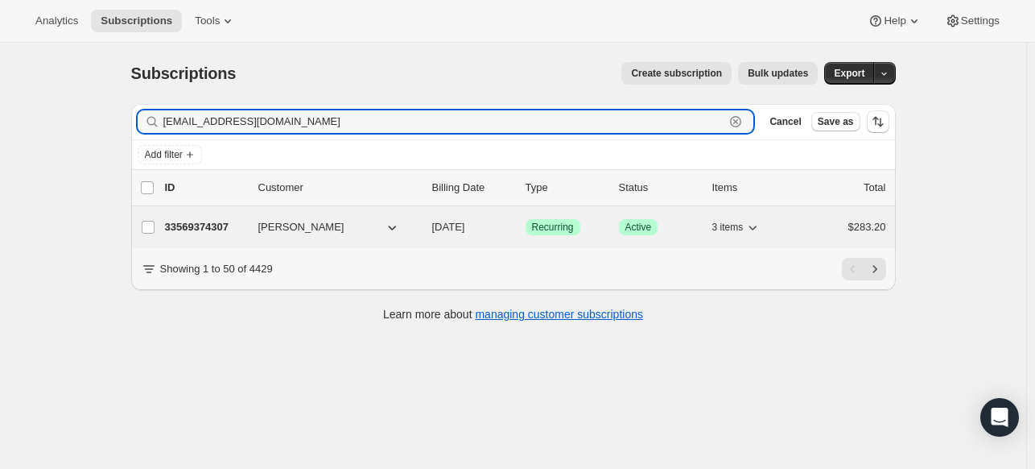
type input "[EMAIL_ADDRESS][DOMAIN_NAME]"
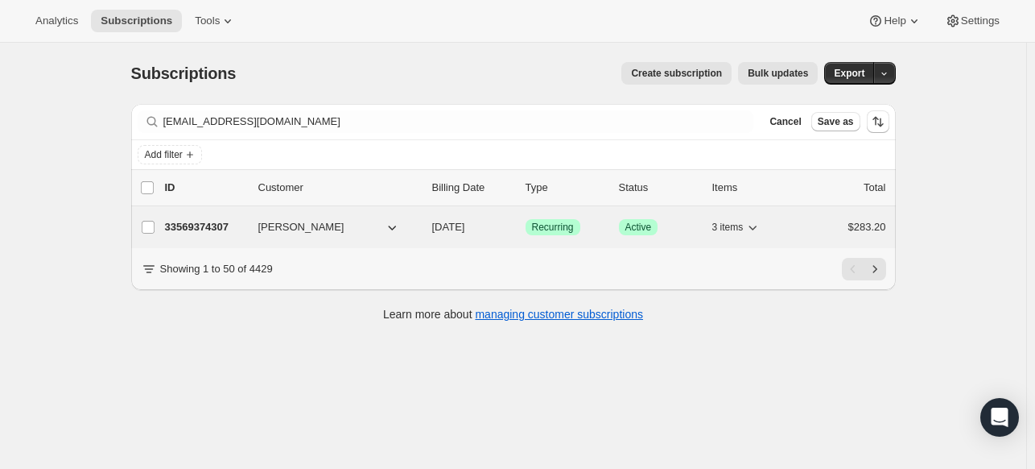
click at [208, 230] on p "33569374307" at bounding box center [205, 227] width 81 height 16
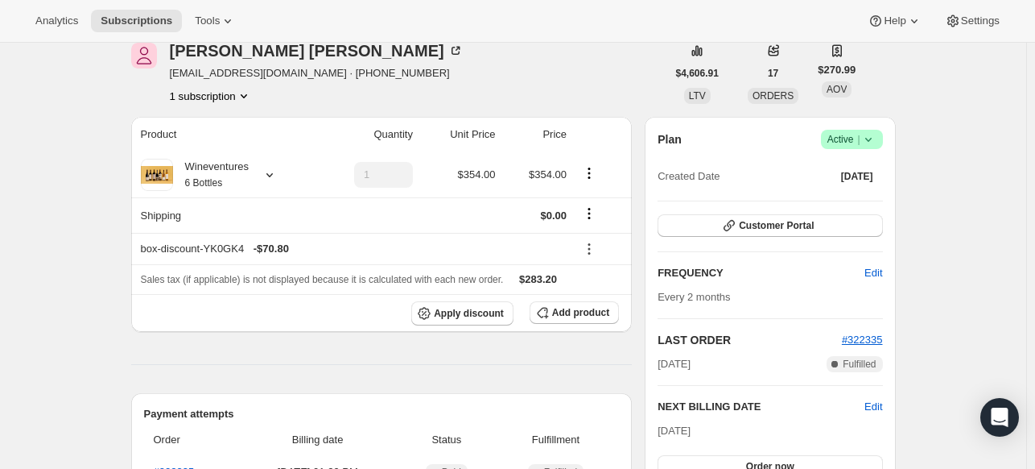
scroll to position [75, 0]
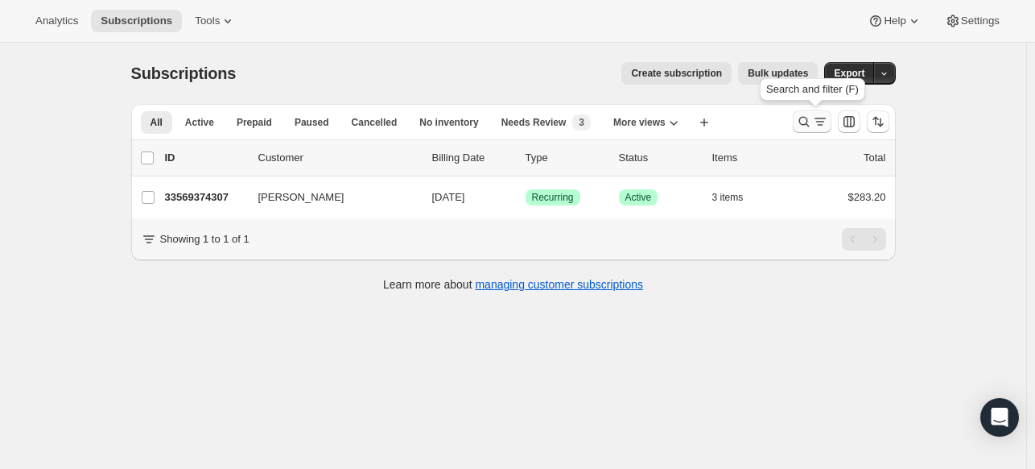
click at [808, 125] on icon "Search and filter results" at bounding box center [804, 122] width 16 height 16
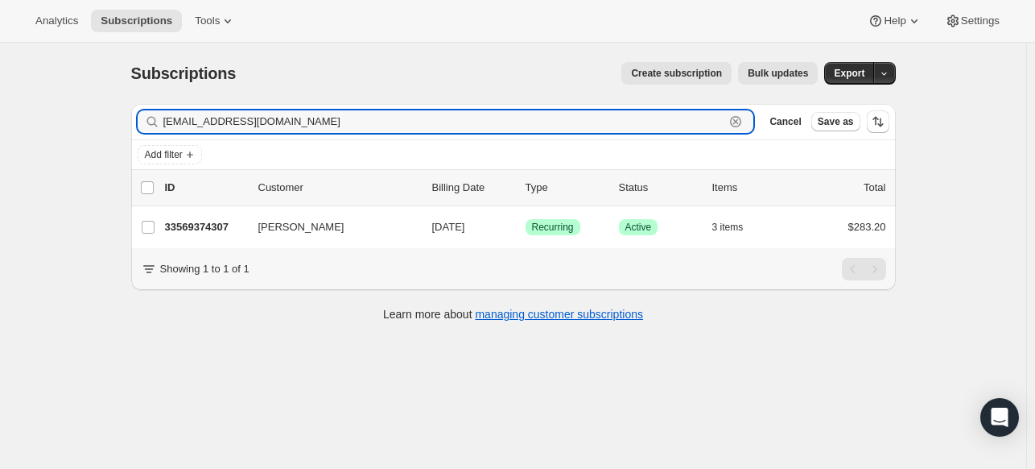
click at [738, 123] on icon "button" at bounding box center [736, 122] width 16 height 16
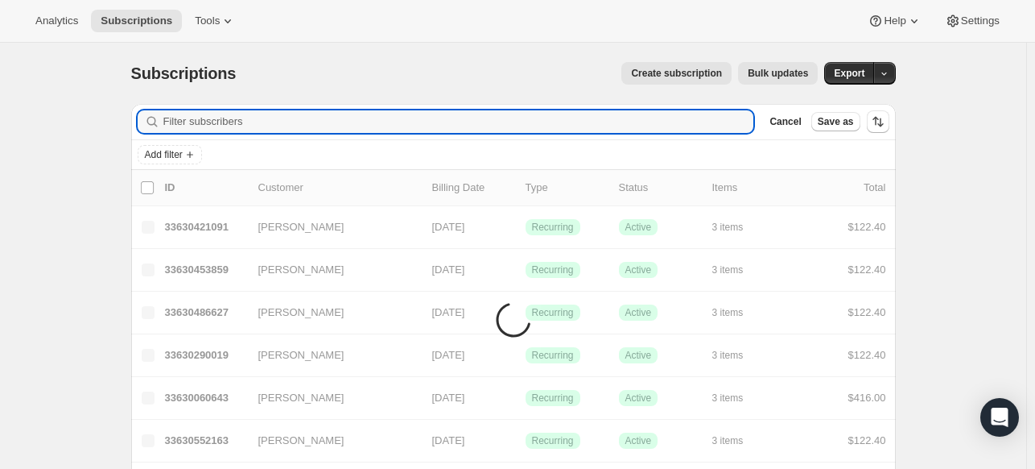
paste input "[PERSON_NAME][EMAIL_ADDRESS][DOMAIN_NAME]"
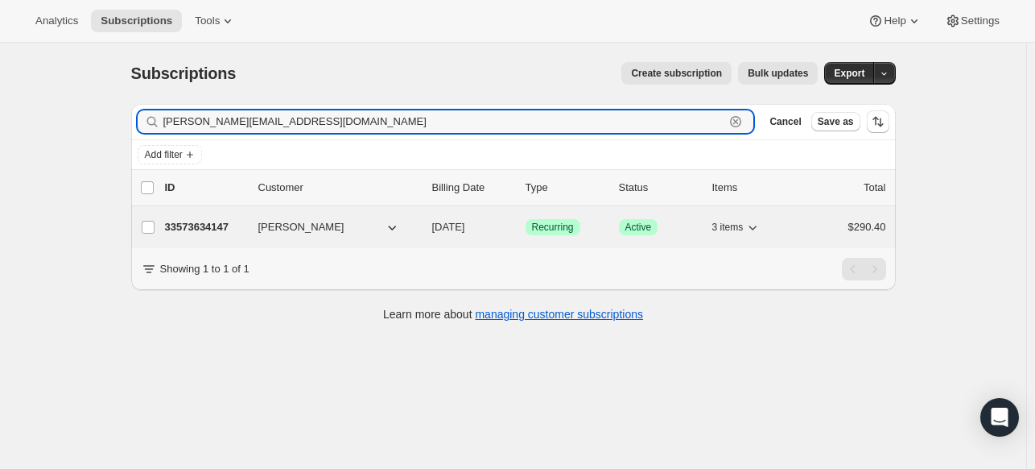
type input "[PERSON_NAME][EMAIL_ADDRESS][DOMAIN_NAME]"
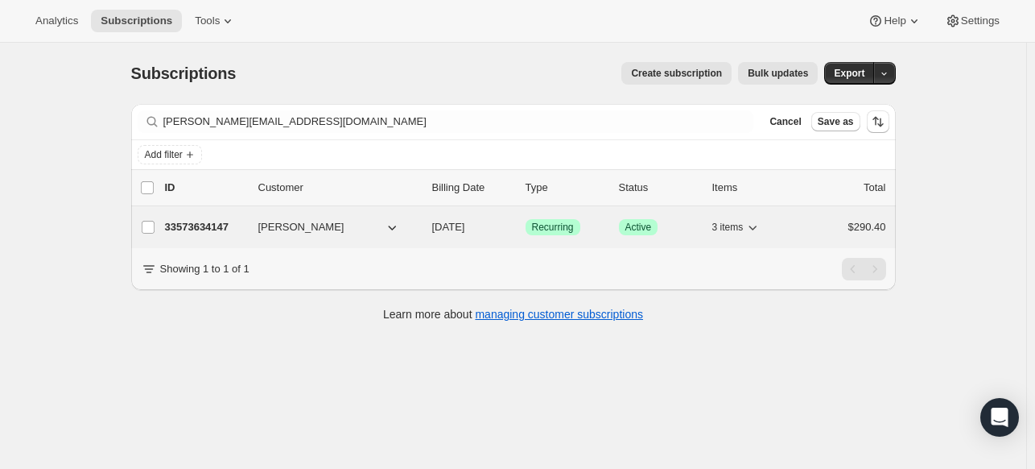
click at [204, 225] on p "33573634147" at bounding box center [205, 227] width 81 height 16
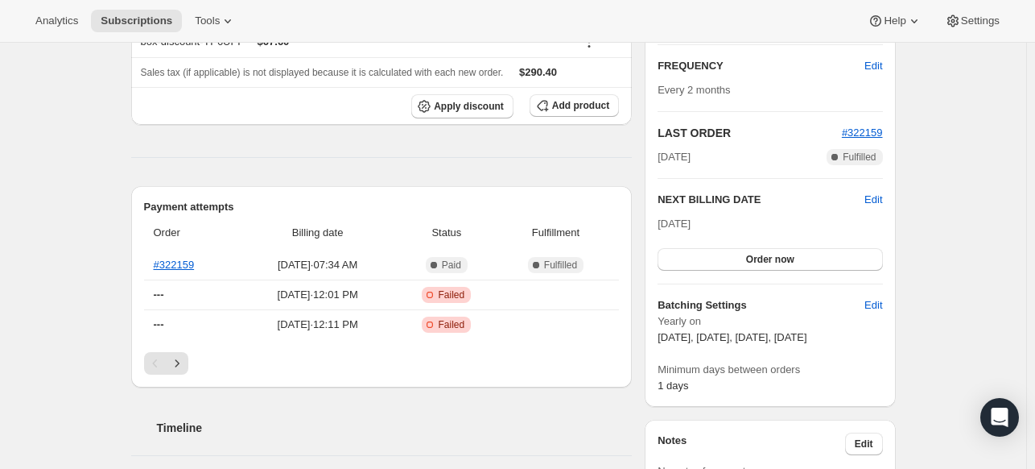
scroll to position [325, 0]
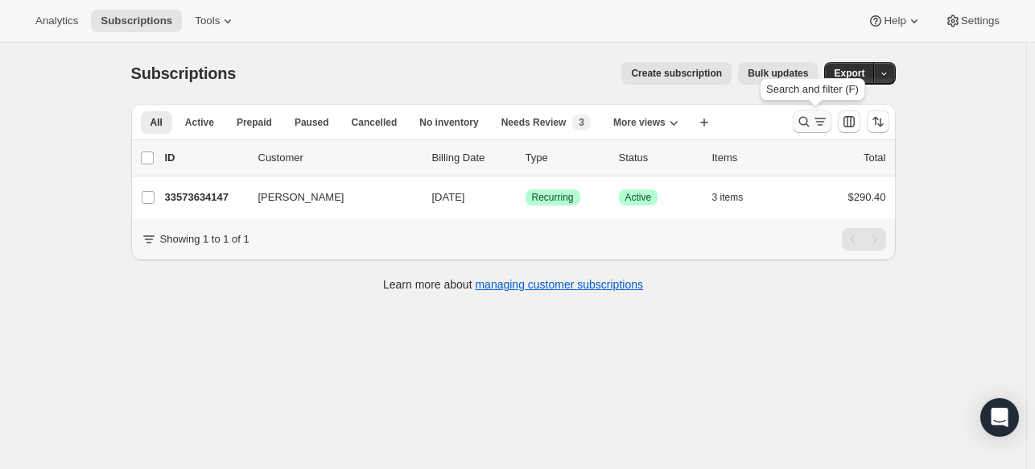
click at [805, 120] on icon "Search and filter results" at bounding box center [804, 122] width 16 height 16
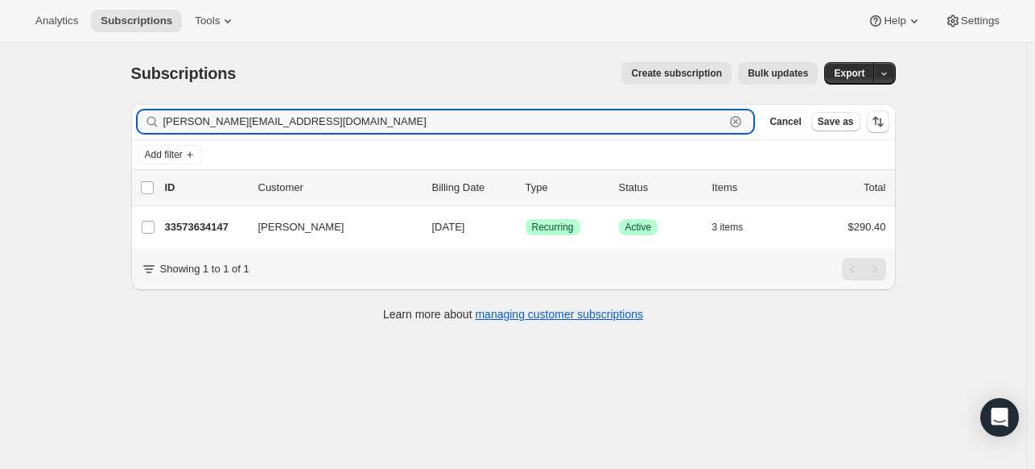
click at [739, 119] on icon "button" at bounding box center [736, 122] width 6 height 6
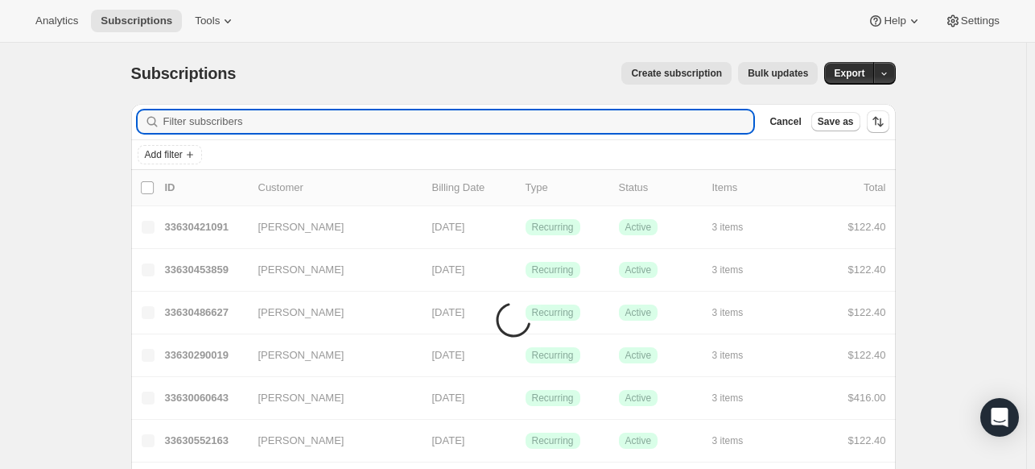
paste input "[EMAIL_ADDRESS][PERSON_NAME][DOMAIN_NAME]"
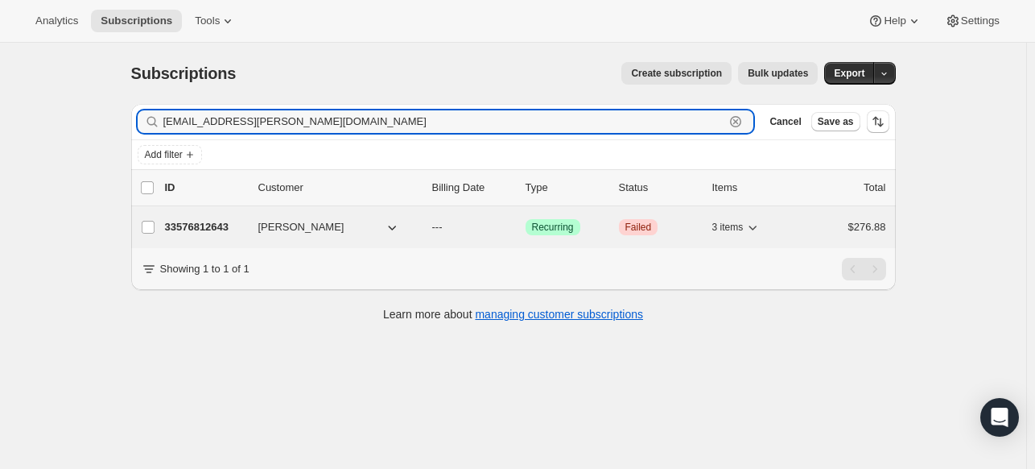
type input "[EMAIL_ADDRESS][PERSON_NAME][DOMAIN_NAME]"
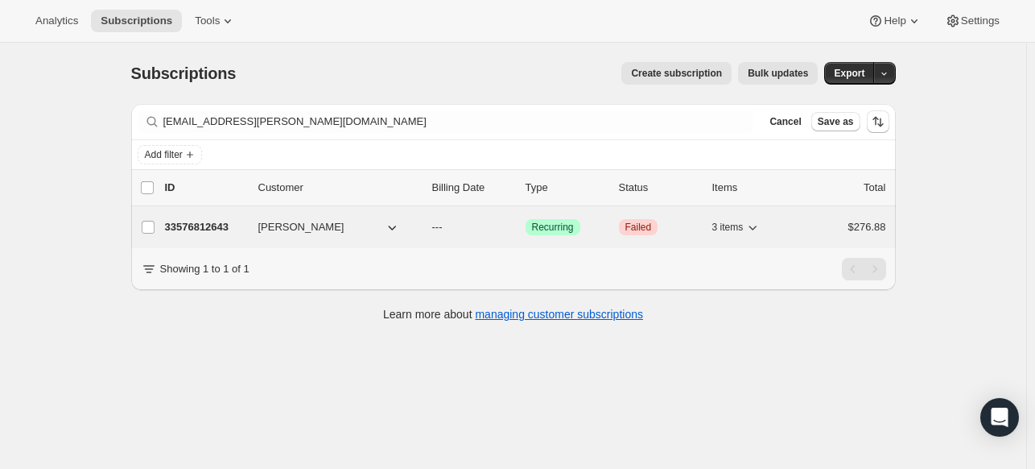
click at [209, 216] on div "33576812643 [PERSON_NAME] --- Success Recurring Critical Failed 3 items $276.88" at bounding box center [525, 227] width 721 height 23
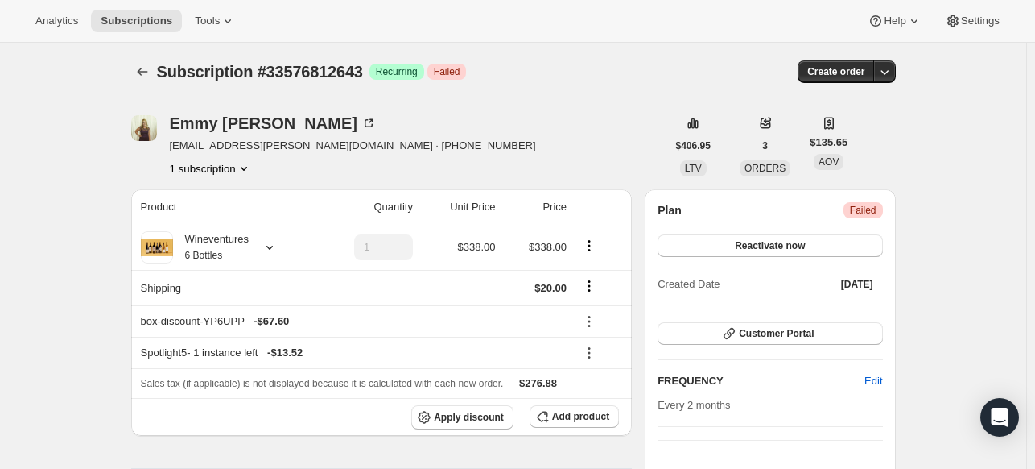
scroll to position [2, 0]
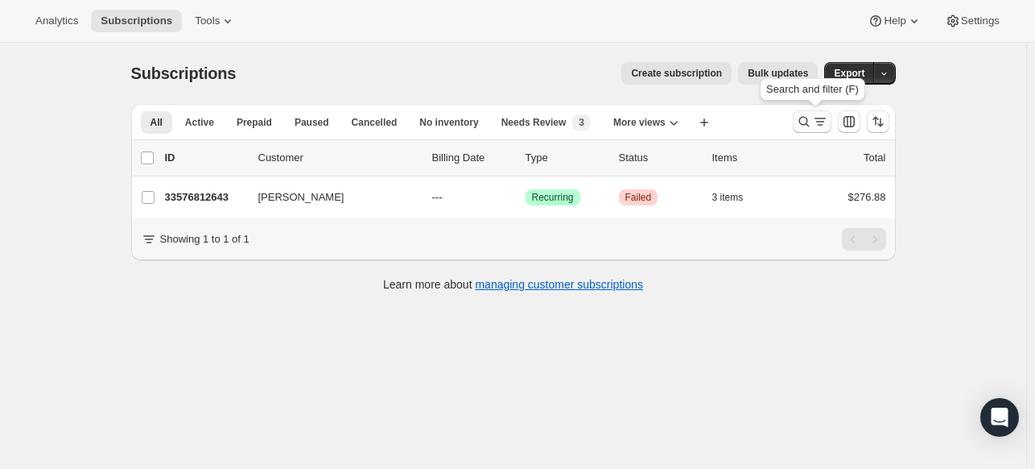
click at [808, 124] on icon "Search and filter results" at bounding box center [804, 122] width 16 height 16
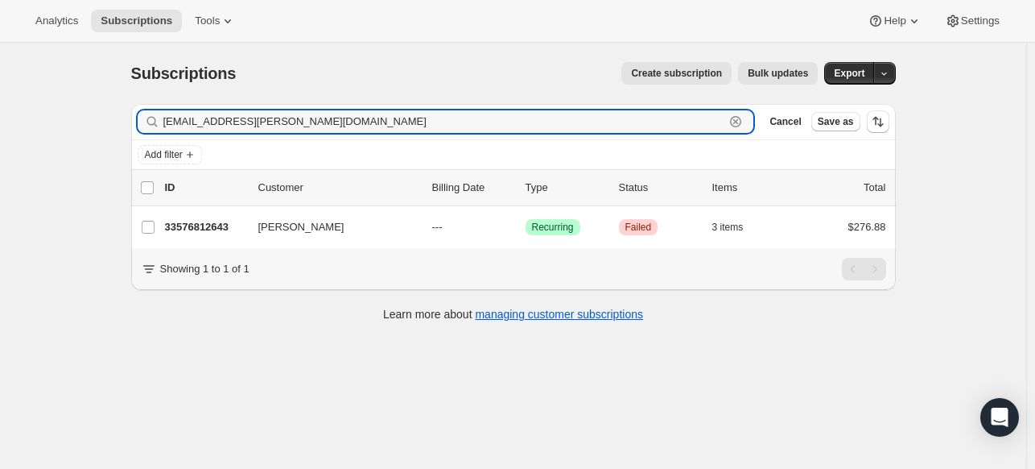
click at [737, 122] on icon "button" at bounding box center [736, 122] width 16 height 16
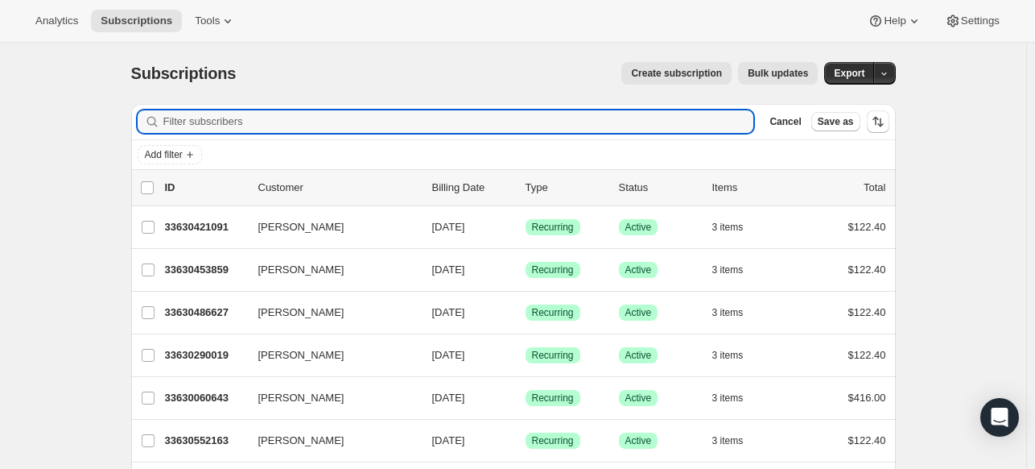
paste input "[PERSON_NAME][EMAIL_ADDRESS][PERSON_NAME][DOMAIN_NAME]"
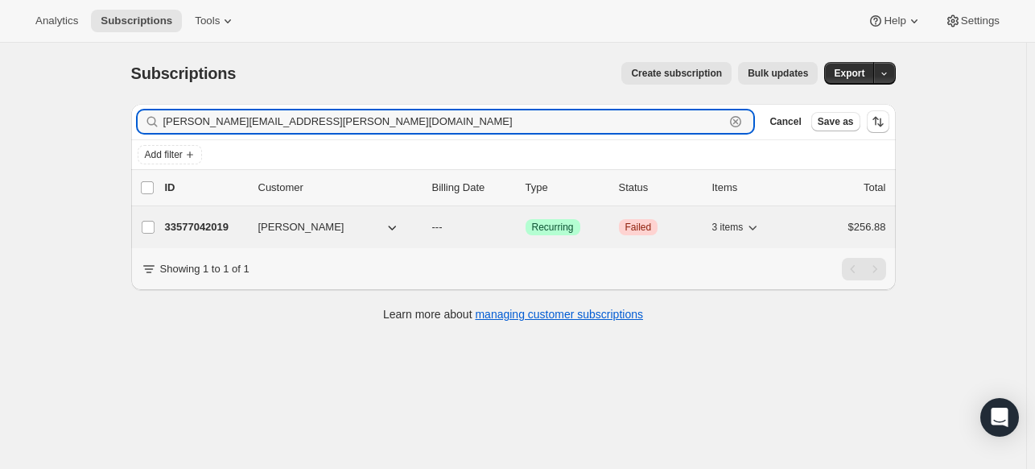
type input "[PERSON_NAME][EMAIL_ADDRESS][PERSON_NAME][DOMAIN_NAME]"
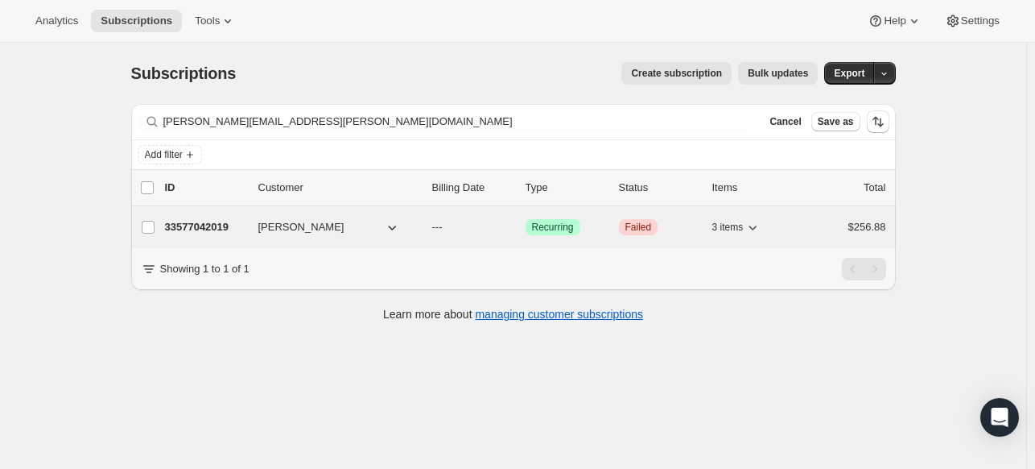
click at [200, 229] on p "33577042019" at bounding box center [205, 227] width 81 height 16
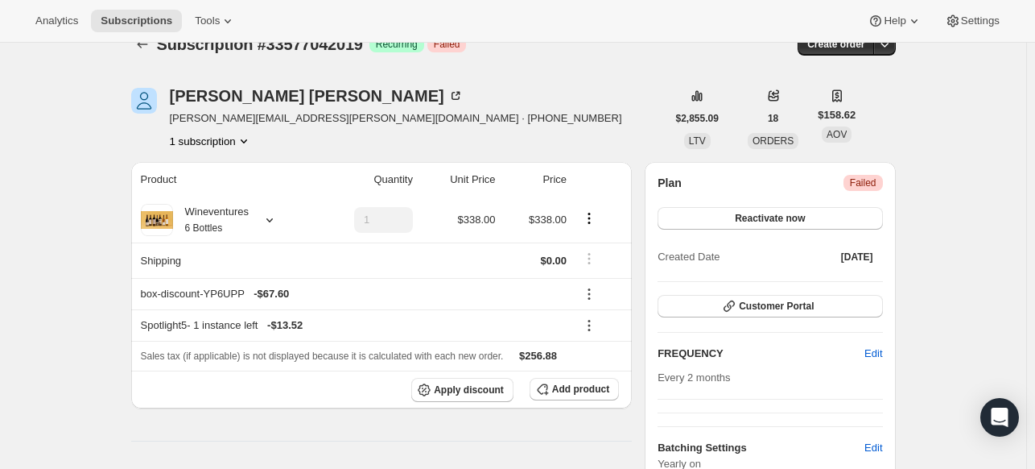
scroll to position [19, 0]
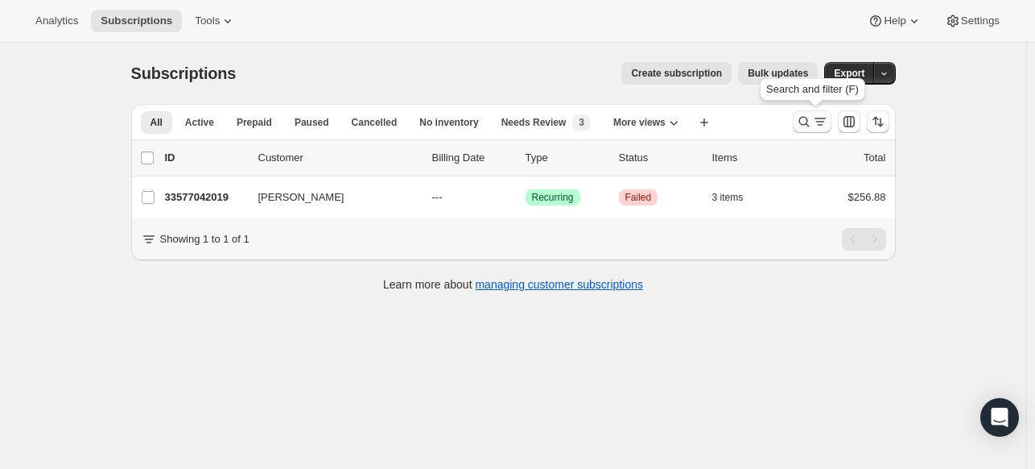
click at [805, 122] on icon "Search and filter results" at bounding box center [804, 122] width 16 height 16
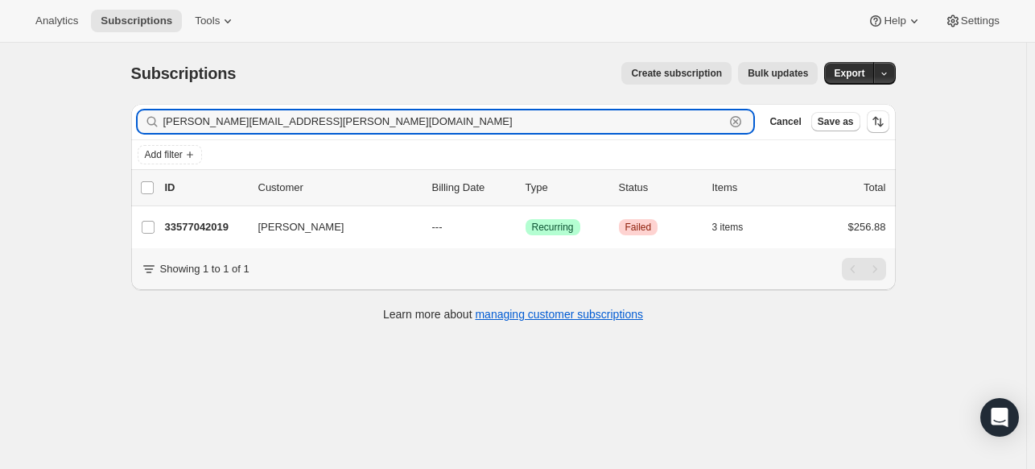
click at [742, 120] on icon "button" at bounding box center [736, 122] width 16 height 16
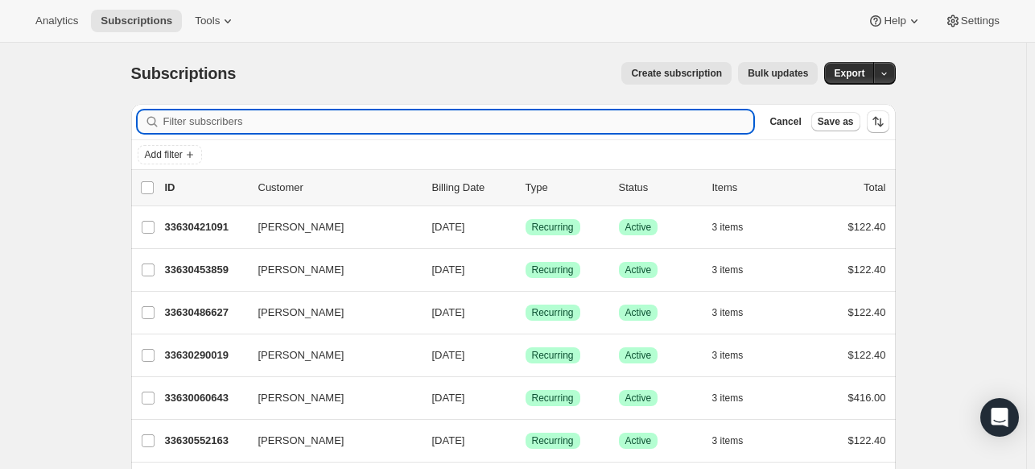
paste input "[EMAIL_ADDRESS][DOMAIN_NAME]"
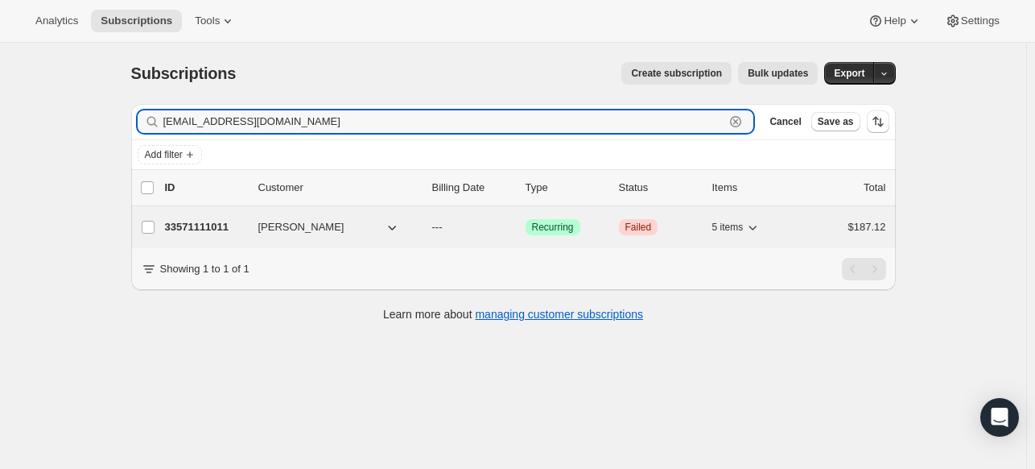
type input "[EMAIL_ADDRESS][DOMAIN_NAME]"
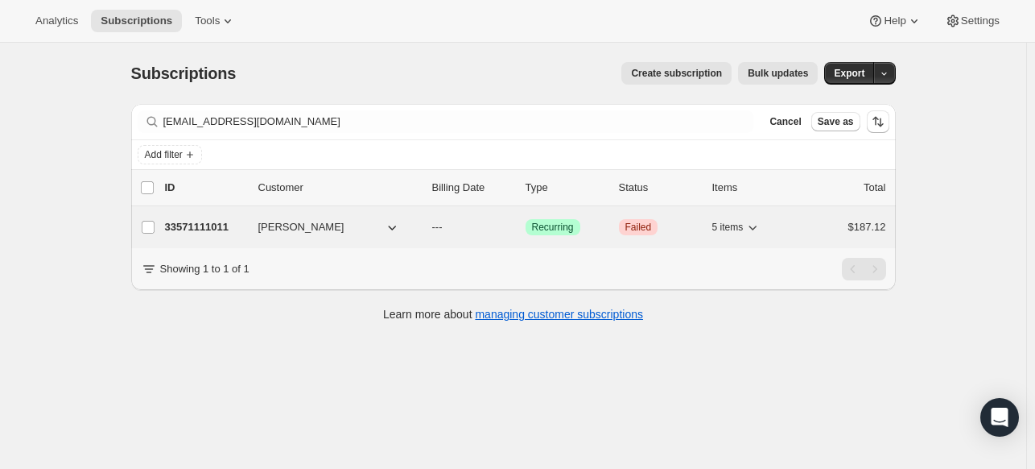
click at [222, 228] on p "33571111011" at bounding box center [205, 227] width 81 height 16
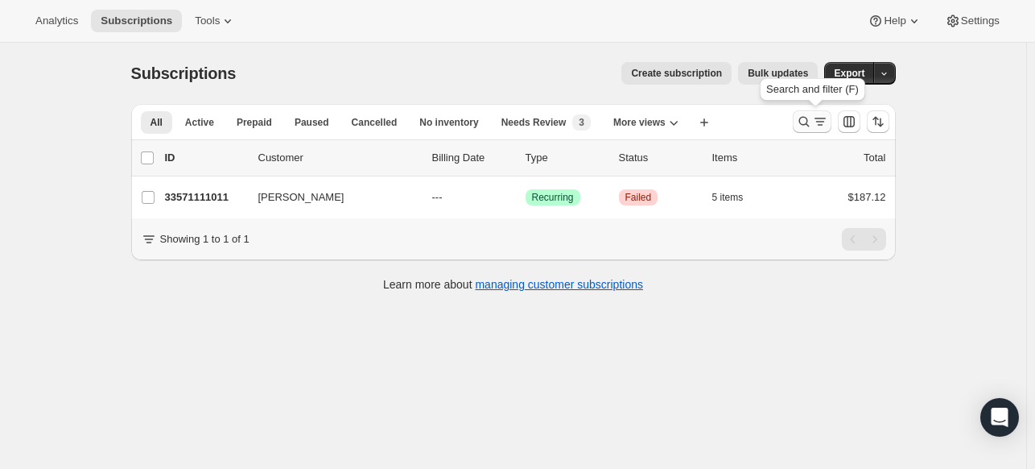
click at [808, 120] on icon "Search and filter results" at bounding box center [804, 122] width 16 height 16
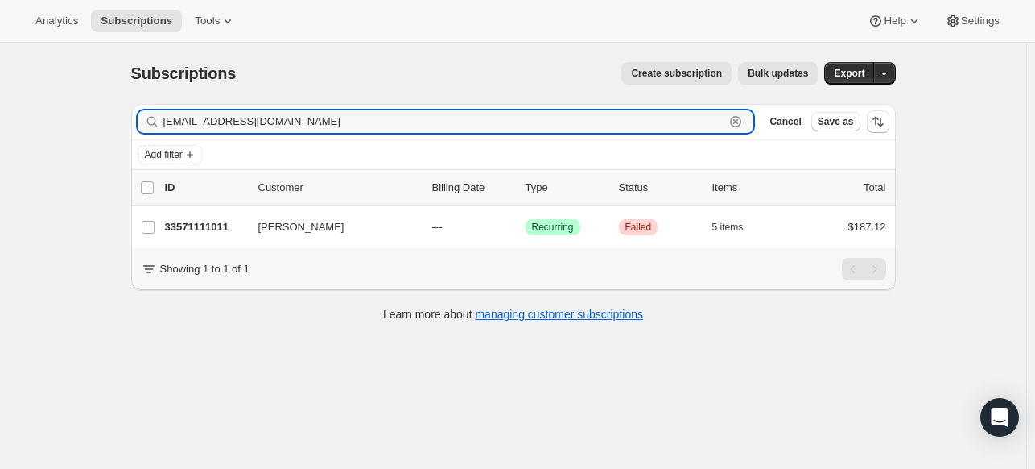
click at [741, 126] on icon "button" at bounding box center [735, 121] width 11 height 11
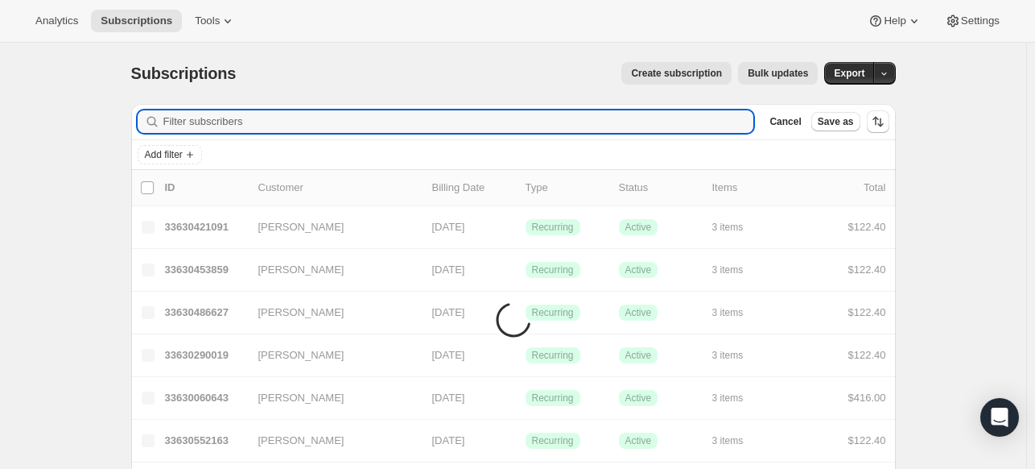
paste input "[PERSON_NAME][EMAIL_ADDRESS][DOMAIN_NAME]"
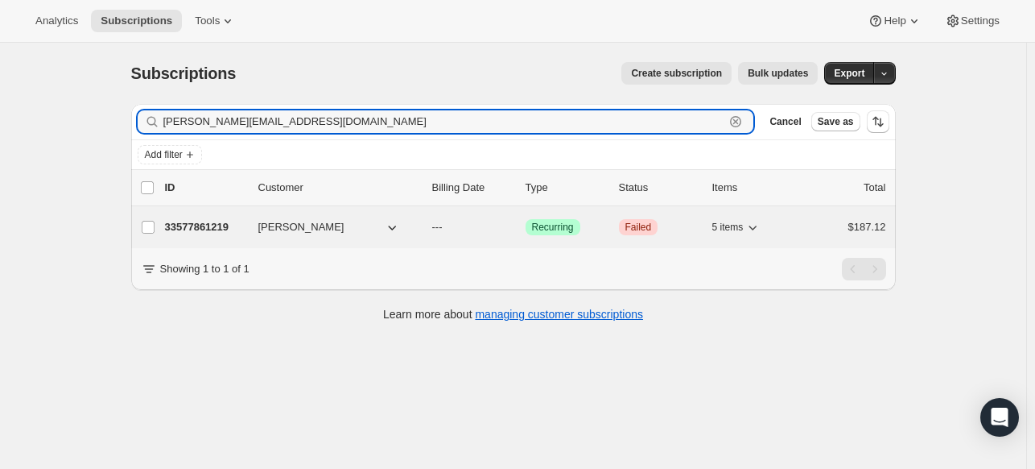
type input "[PERSON_NAME][EMAIL_ADDRESS][DOMAIN_NAME]"
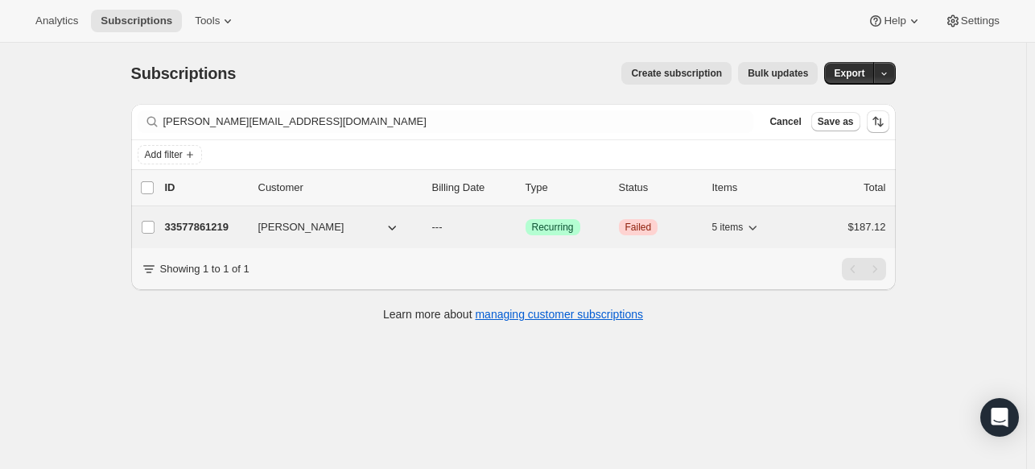
click at [228, 225] on p "33577861219" at bounding box center [205, 227] width 81 height 16
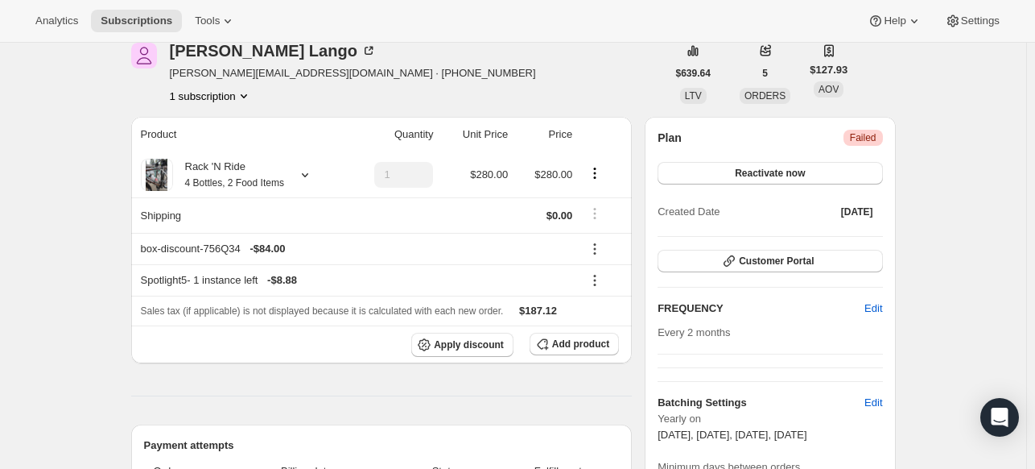
scroll to position [76, 0]
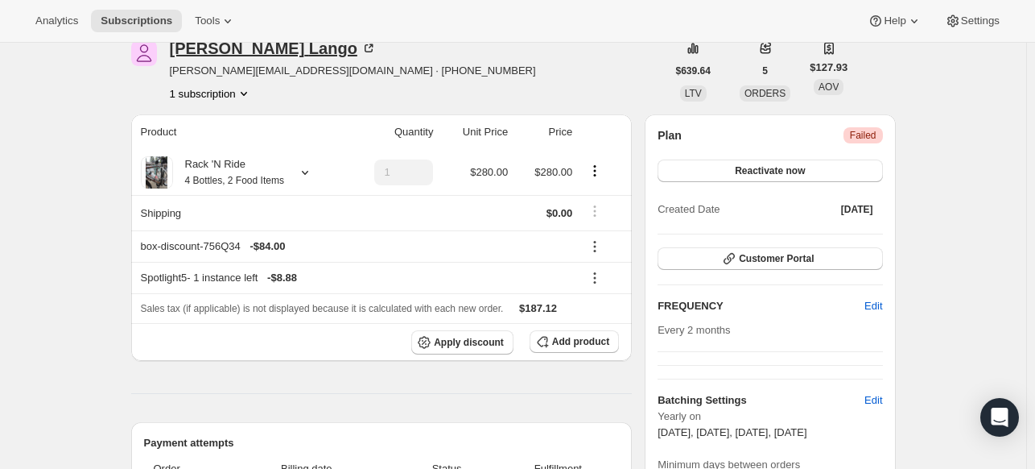
click at [361, 48] on icon at bounding box center [369, 48] width 16 height 16
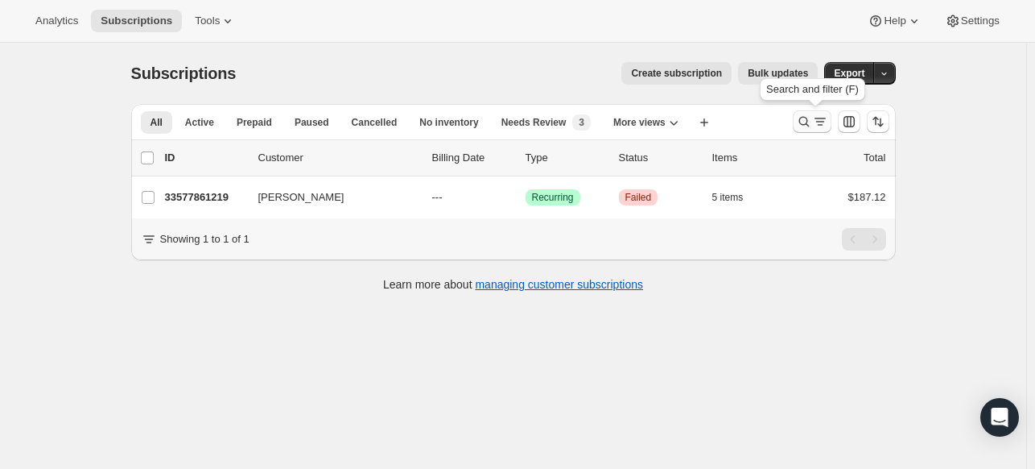
click at [805, 126] on icon "Search and filter results" at bounding box center [804, 122] width 16 height 16
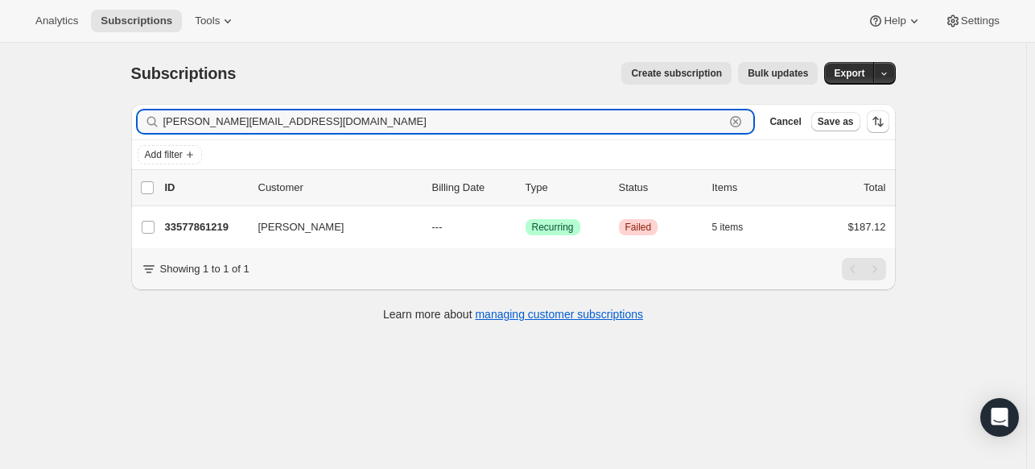
click at [739, 118] on icon "button" at bounding box center [736, 122] width 16 height 16
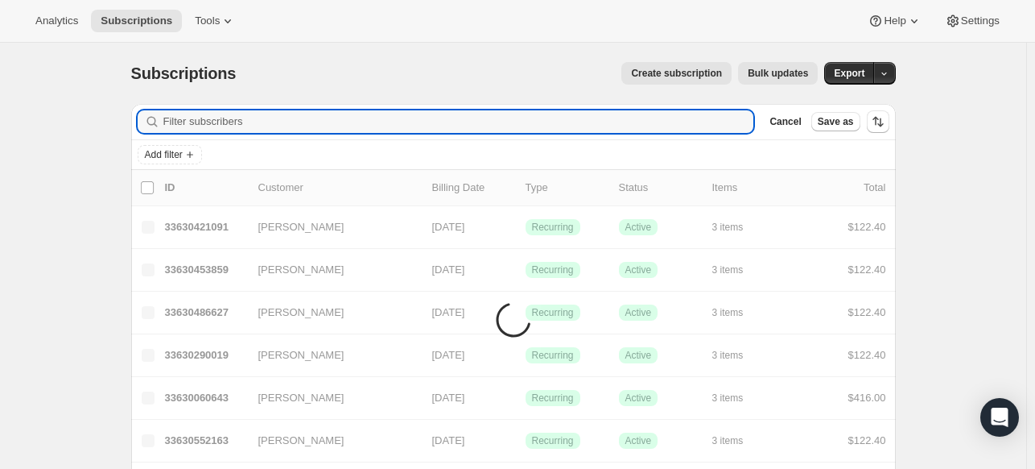
paste input "[EMAIL_ADDRESS][DOMAIN_NAME]"
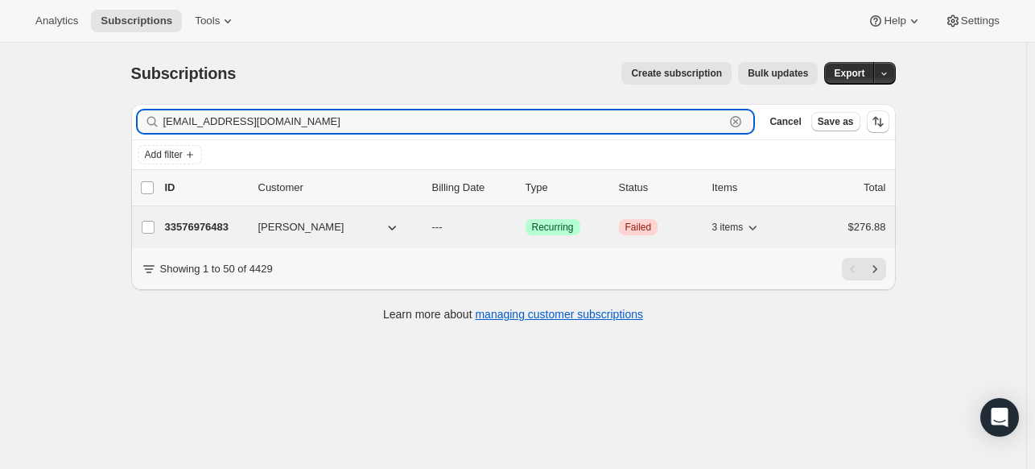
type input "[EMAIL_ADDRESS][DOMAIN_NAME]"
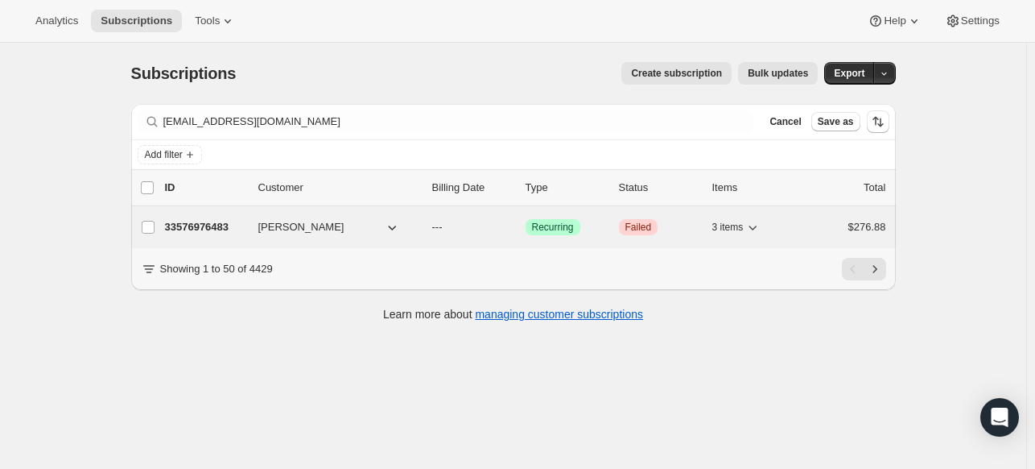
click at [200, 221] on p "33576976483" at bounding box center [205, 227] width 81 height 16
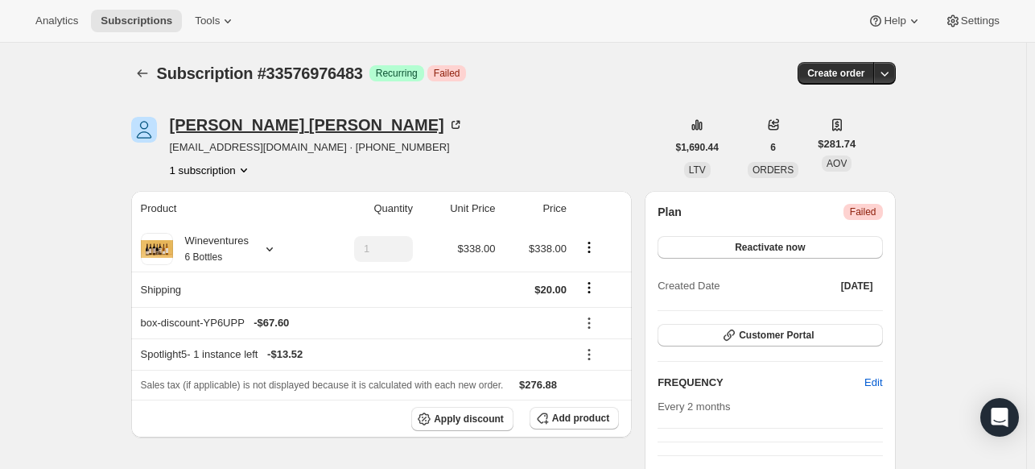
click at [275, 117] on div "[PERSON_NAME]" at bounding box center [317, 125] width 294 height 16
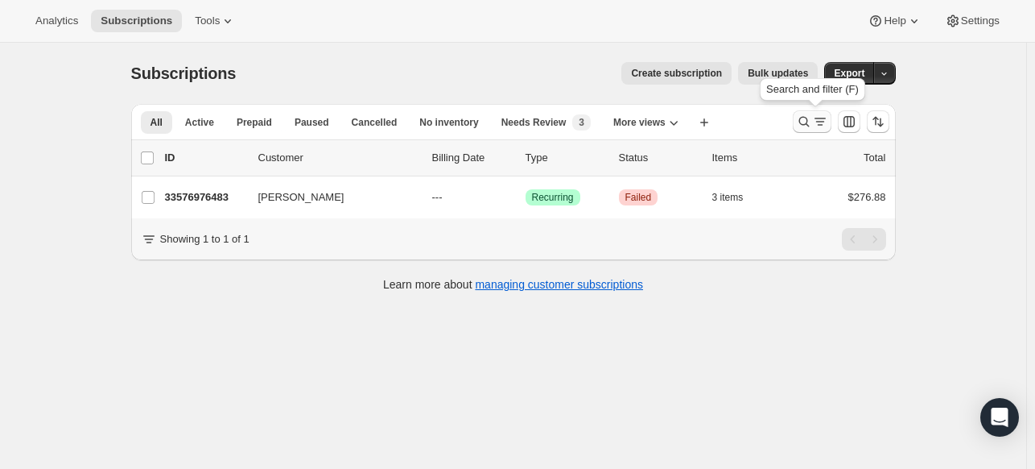
click at [805, 119] on icon "Search and filter results" at bounding box center [804, 122] width 16 height 16
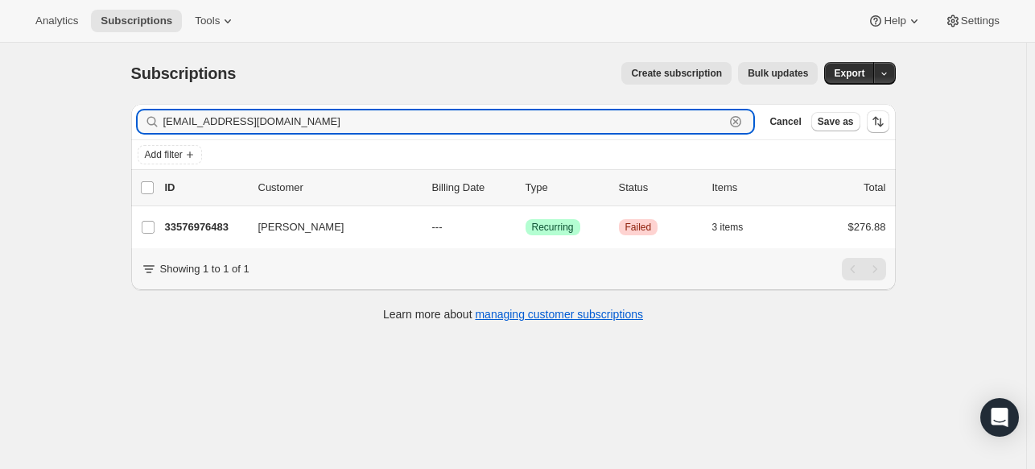
click at [742, 122] on icon "button" at bounding box center [736, 122] width 16 height 16
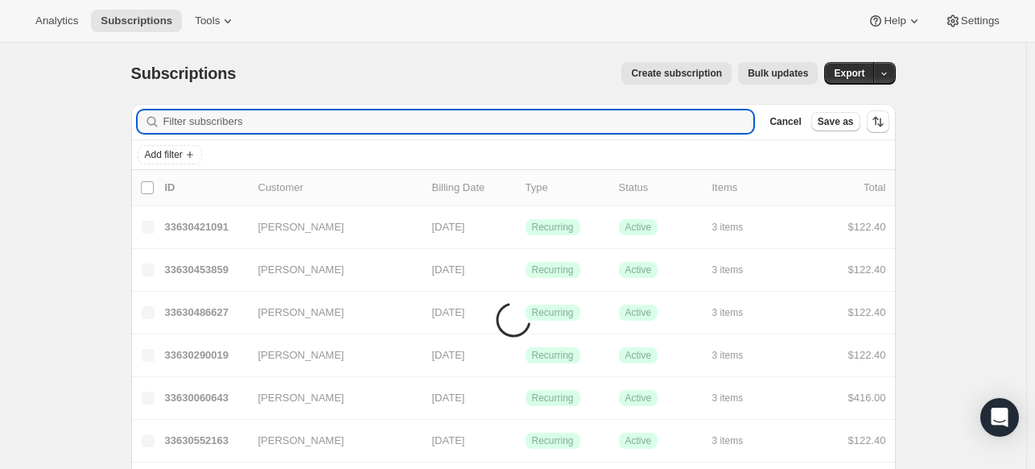
paste input "[EMAIL_ADDRESS][DOMAIN_NAME]"
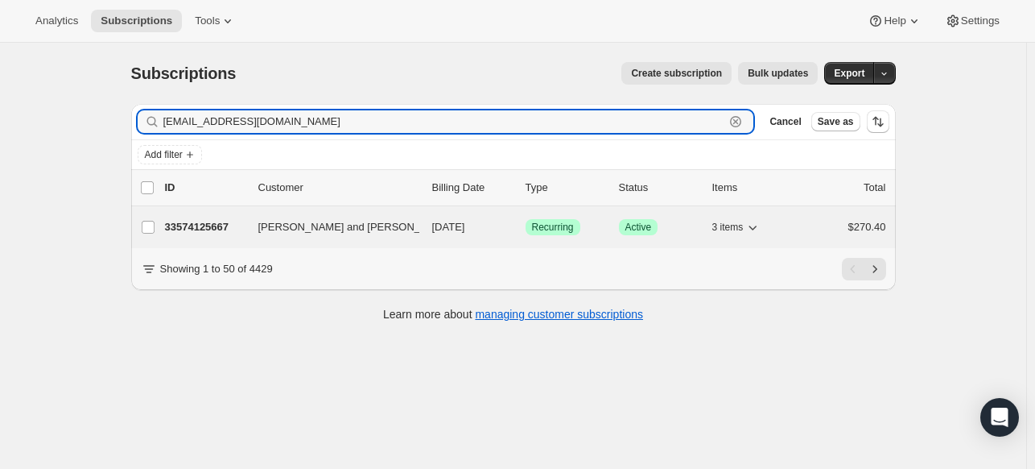
type input "[EMAIL_ADDRESS][DOMAIN_NAME]"
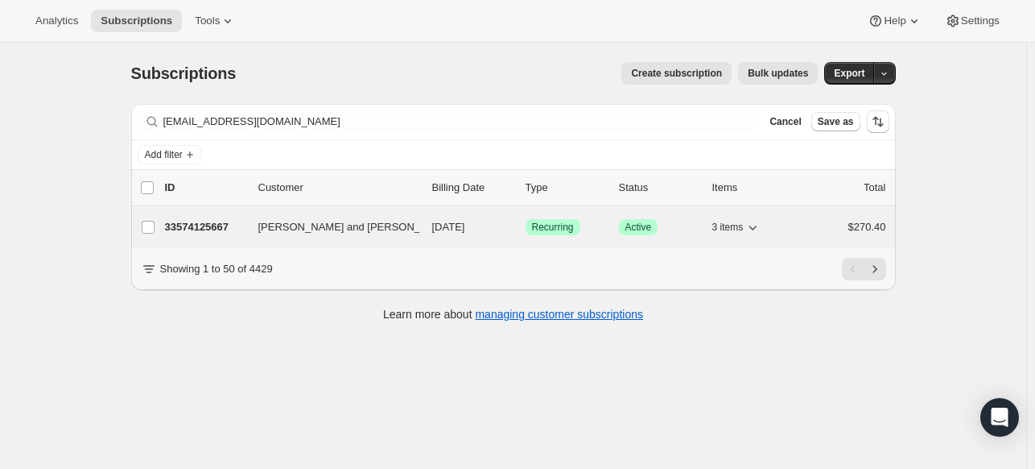
click at [221, 219] on p "33574125667" at bounding box center [205, 227] width 81 height 16
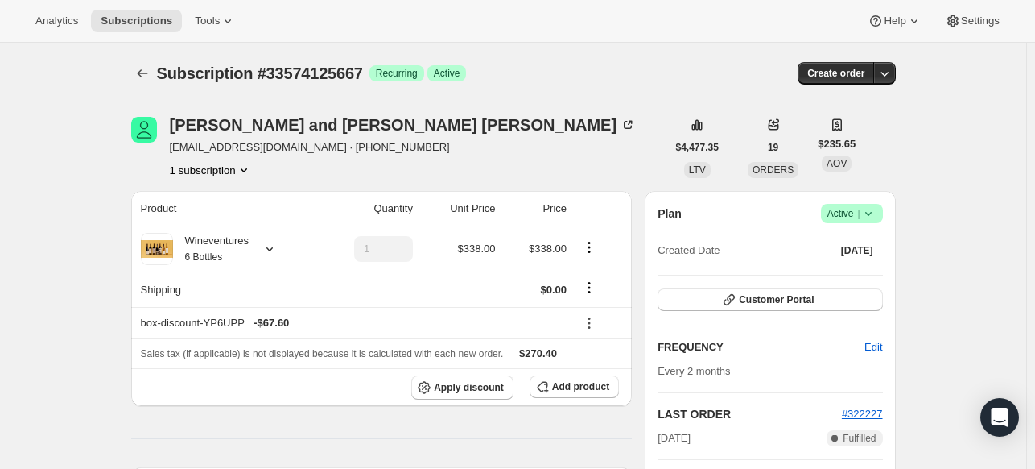
scroll to position [2, 0]
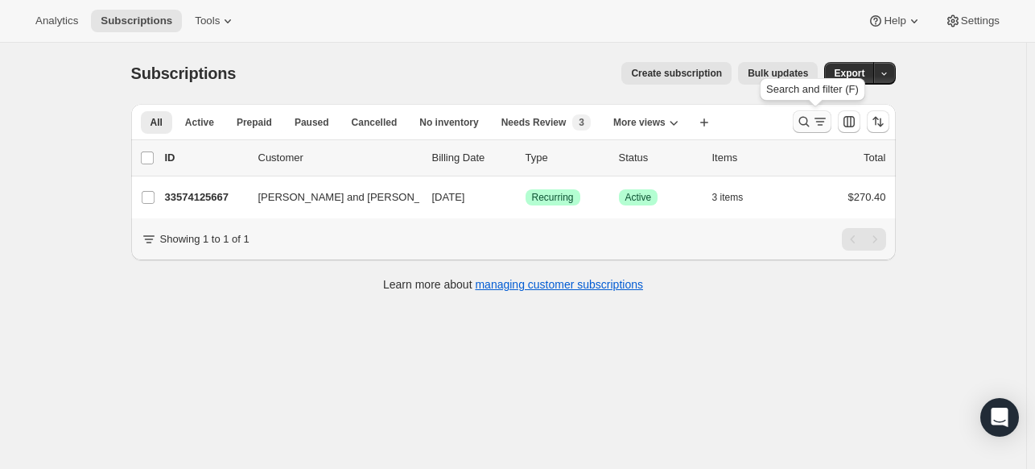
click at [800, 117] on icon "Search and filter results" at bounding box center [804, 122] width 16 height 16
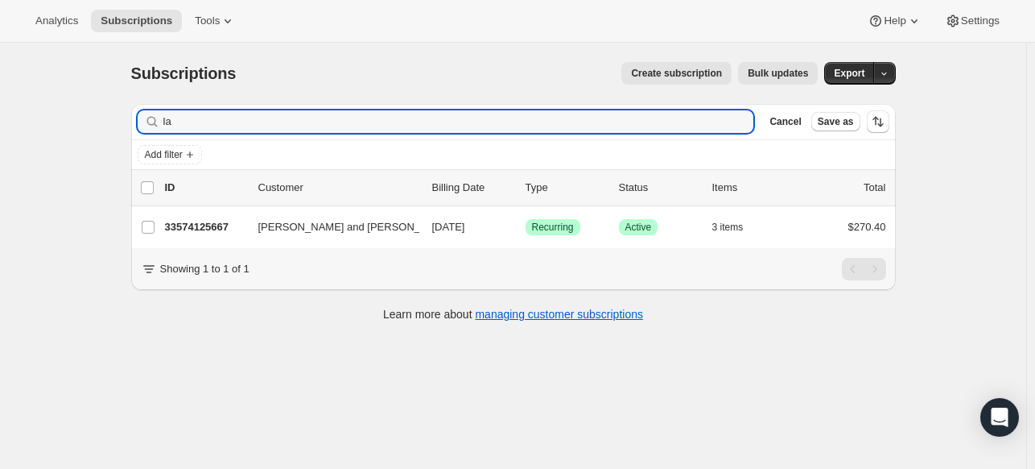
type input "l"
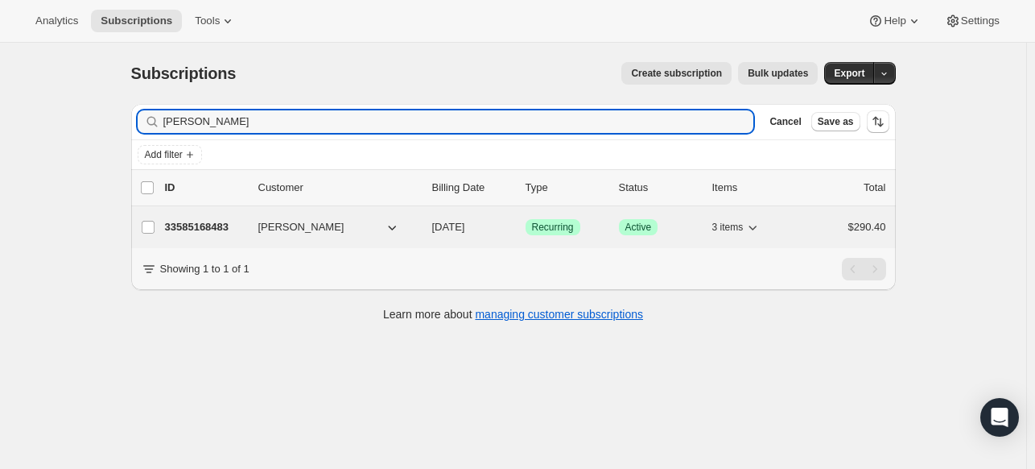
type input "[PERSON_NAME]"
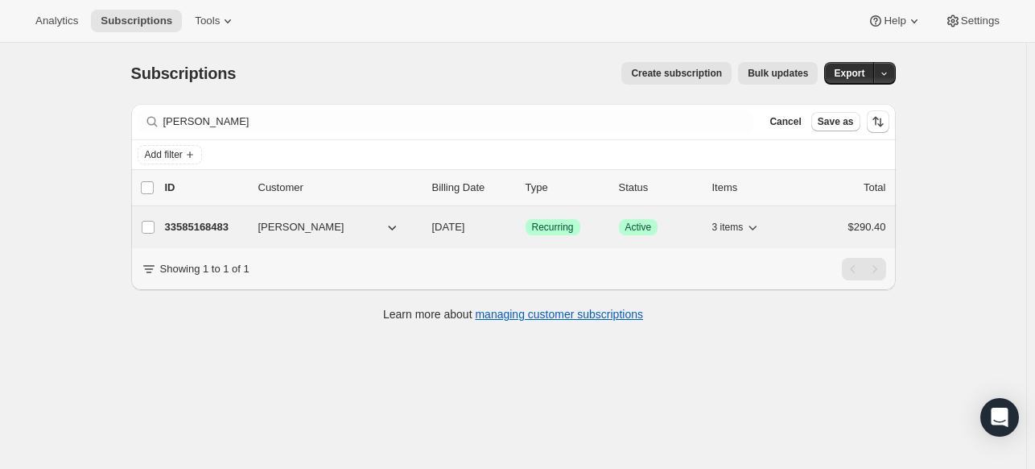
click at [209, 229] on p "33585168483" at bounding box center [205, 227] width 81 height 16
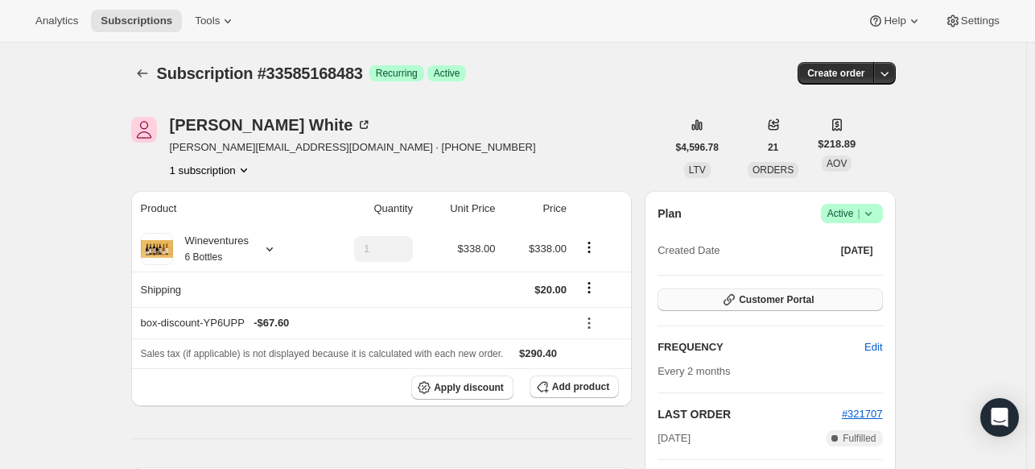
click at [785, 300] on span "Customer Portal" at bounding box center [776, 299] width 75 height 13
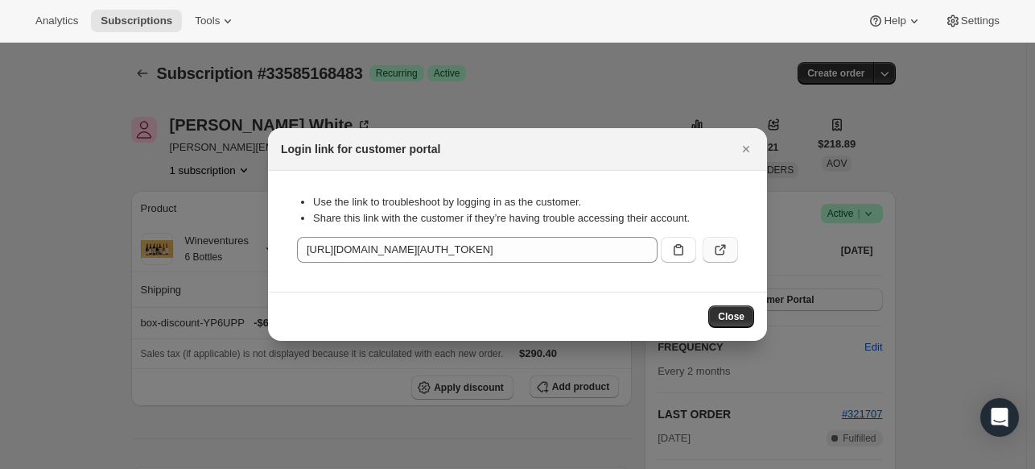
click at [730, 247] on button ":r8as:" at bounding box center [720, 250] width 35 height 26
click at [746, 152] on icon "Close" at bounding box center [746, 149] width 16 height 16
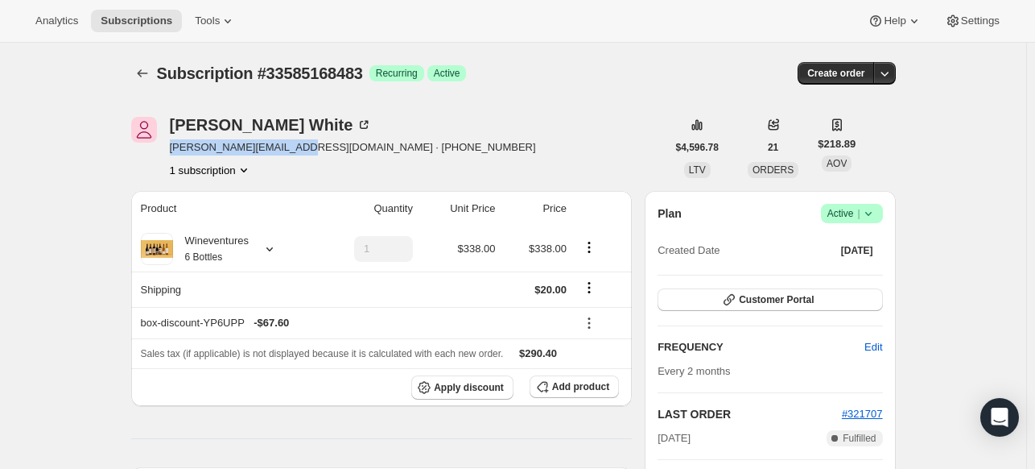
drag, startPoint x: 306, startPoint y: 150, endPoint x: 174, endPoint y: 153, distance: 132.1
click at [174, 153] on span "[PERSON_NAME][EMAIL_ADDRESS][DOMAIN_NAME] · [PHONE_NUMBER]" at bounding box center [353, 147] width 366 height 16
copy span "[PERSON_NAME][EMAIL_ADDRESS][DOMAIN_NAME]"
